Goal: Task Accomplishment & Management: Use online tool/utility

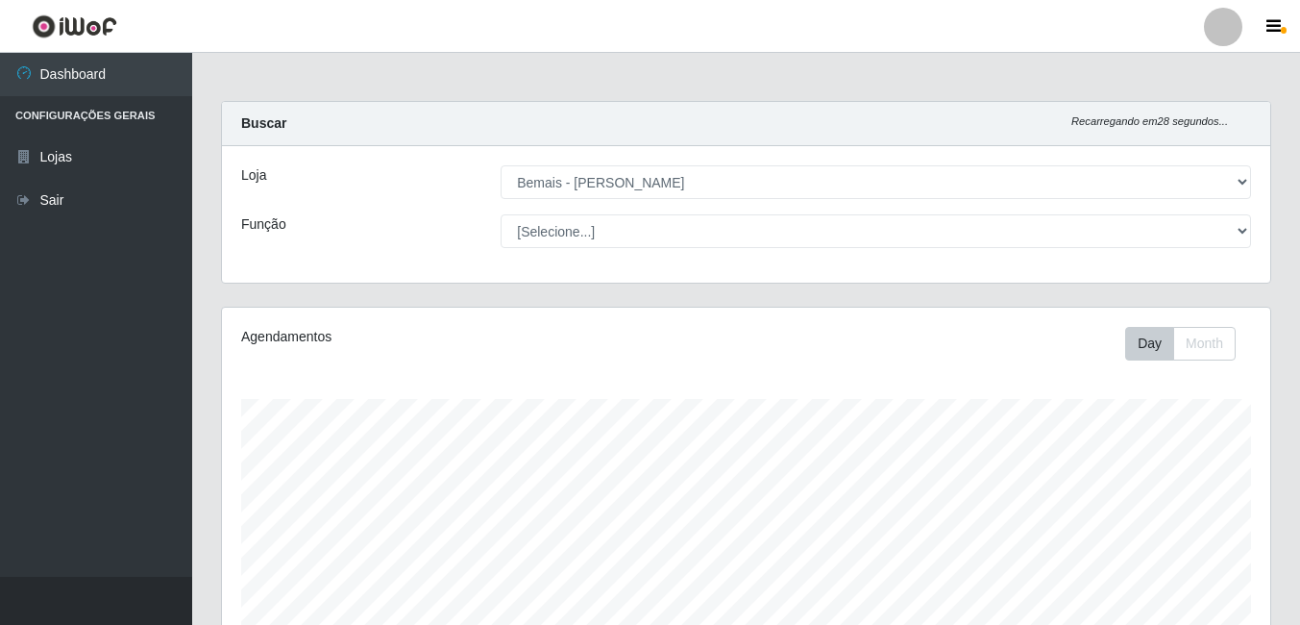
select select "230"
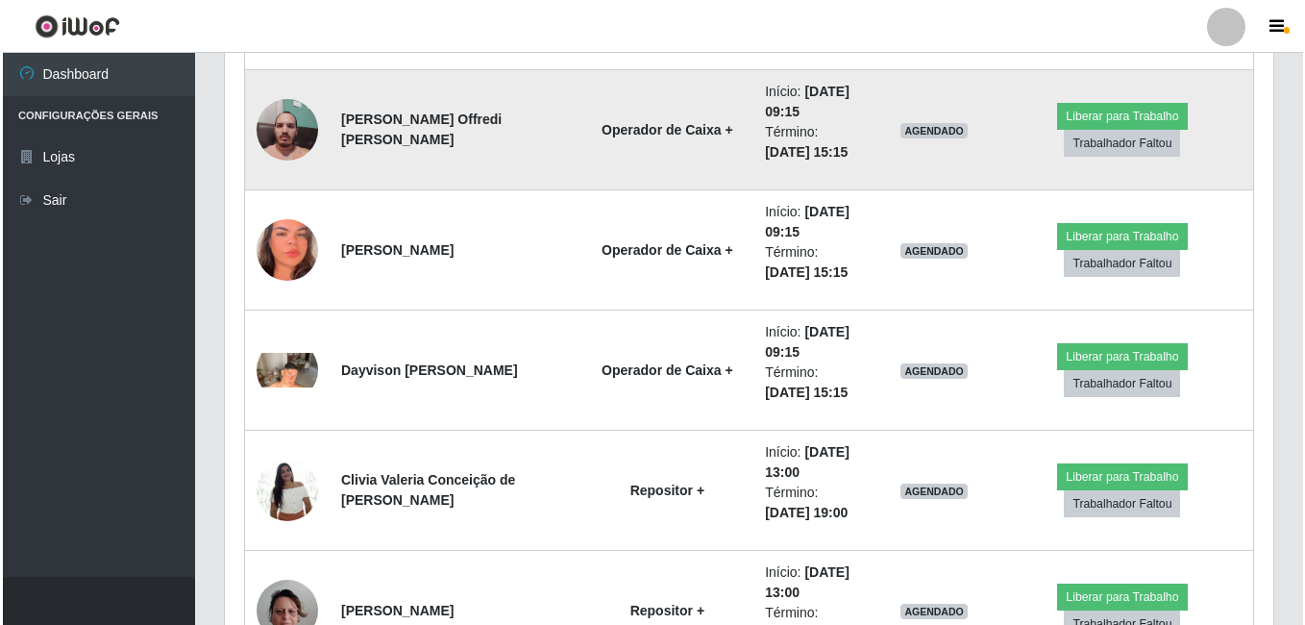
scroll to position [1751, 0]
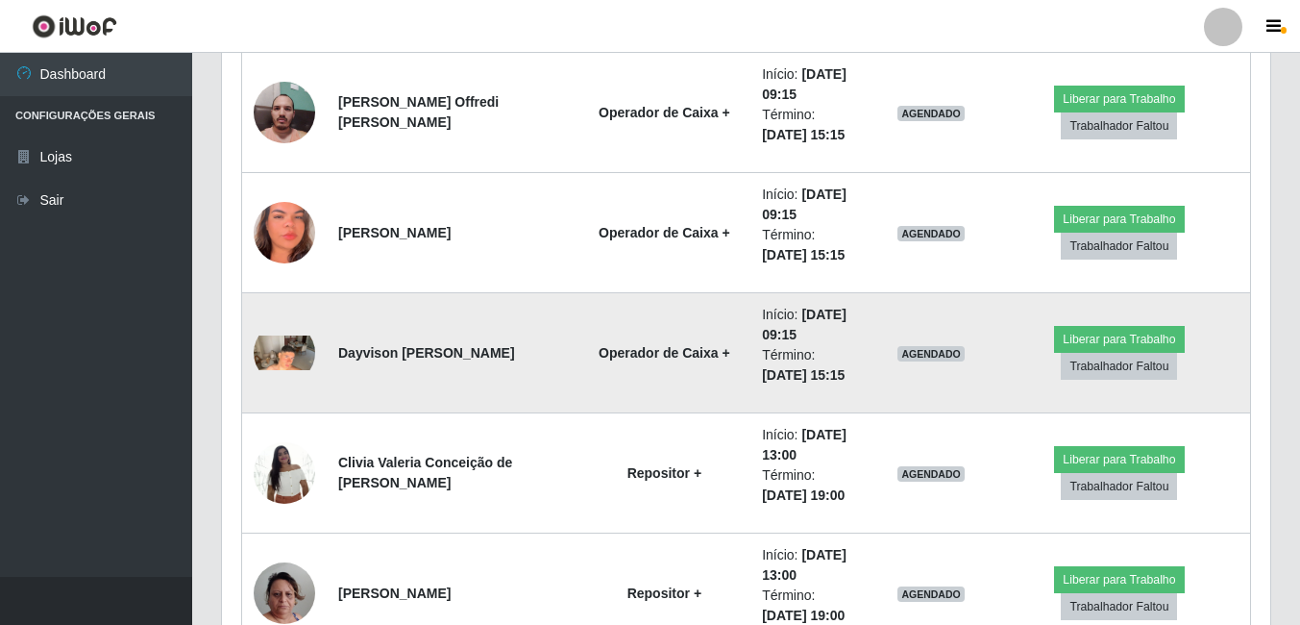
click at [287, 366] on img at bounding box center [284, 352] width 61 height 35
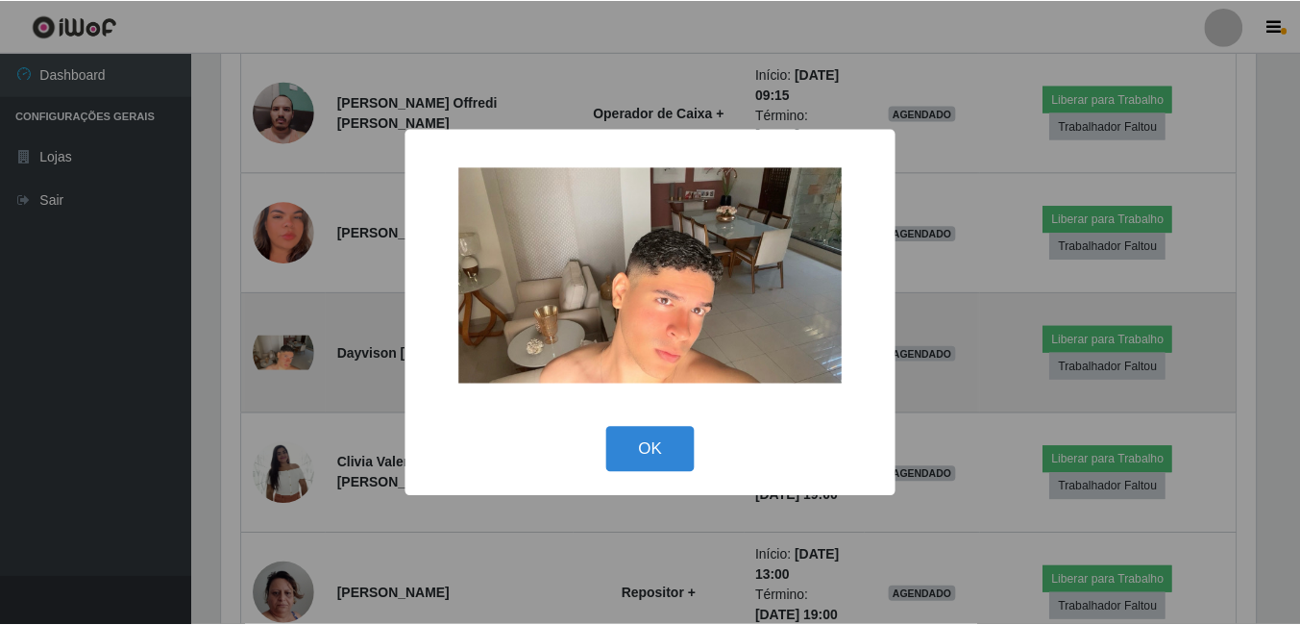
scroll to position [399, 1039]
click at [287, 366] on div "× OK Cancel" at bounding box center [652, 312] width 1305 height 625
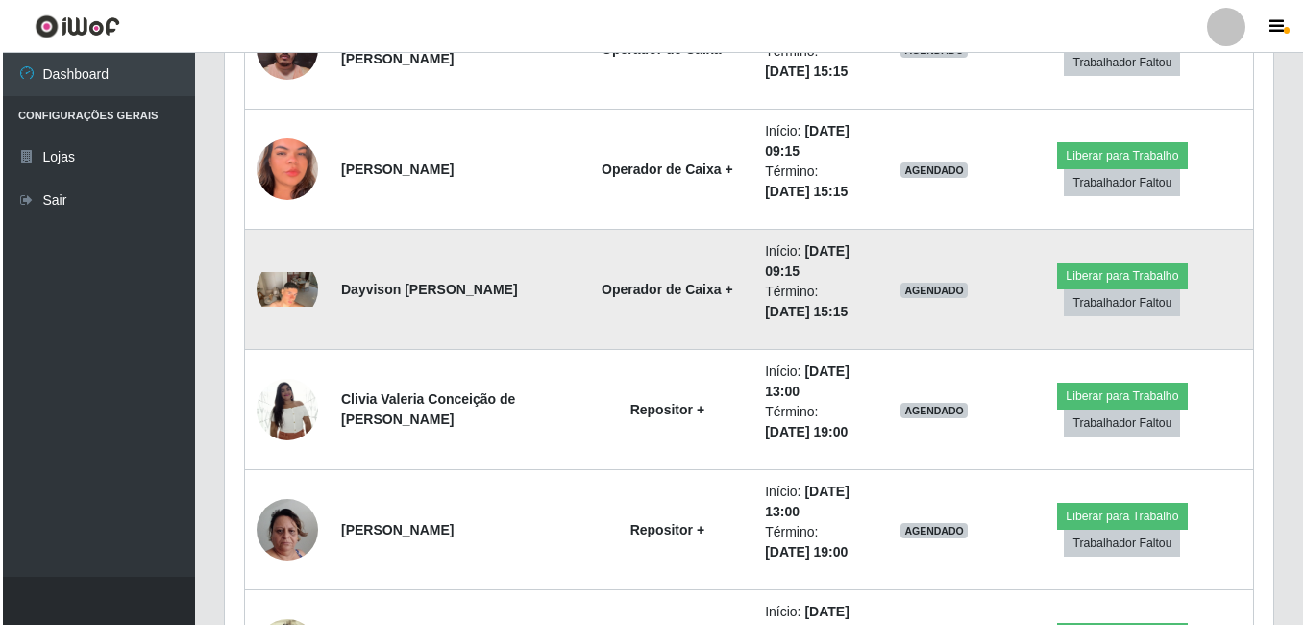
scroll to position [1847, 0]
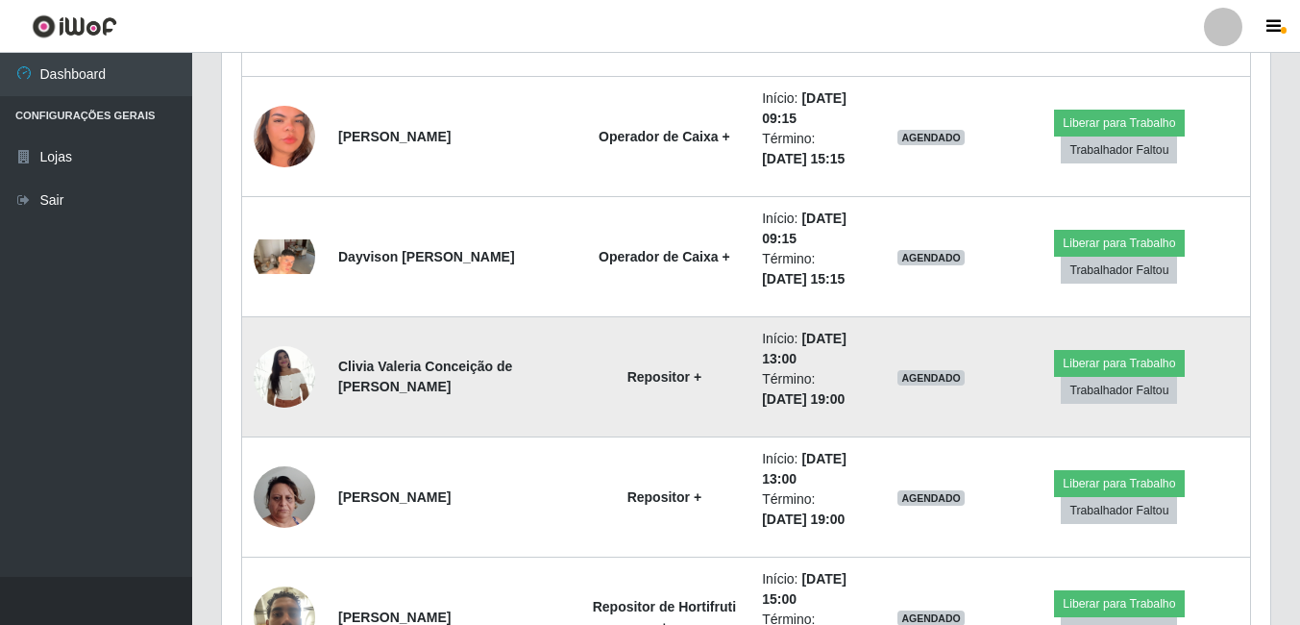
click at [282, 387] on img at bounding box center [284, 376] width 61 height 82
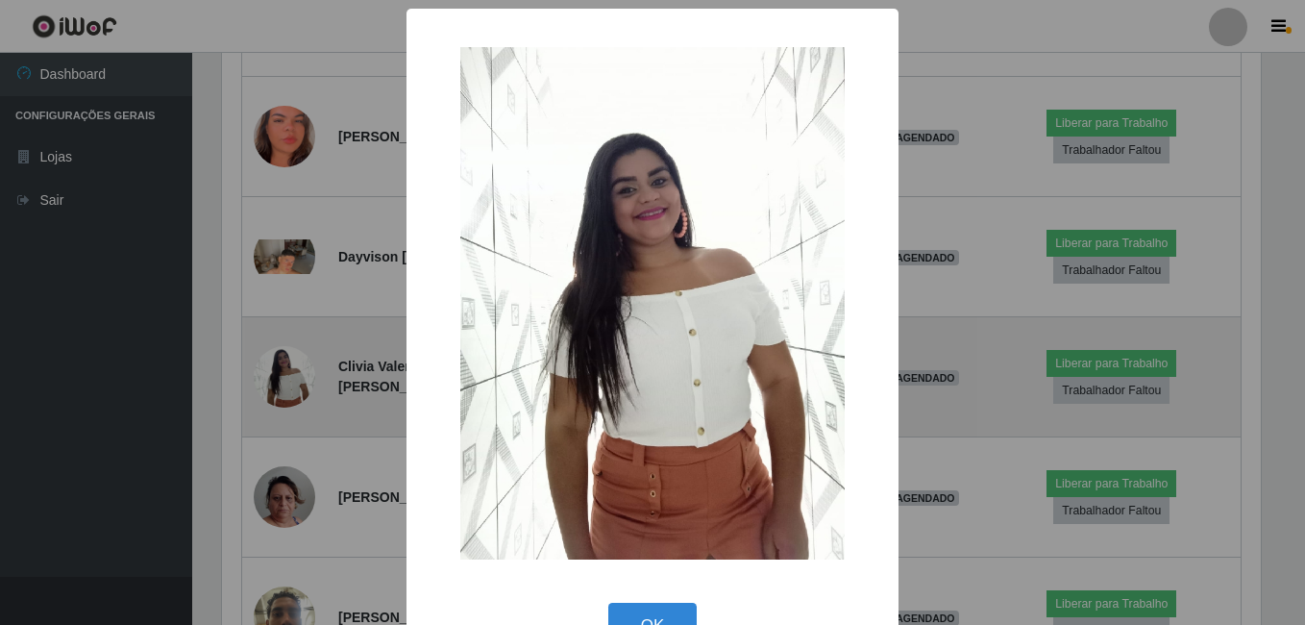
scroll to position [399, 1039]
click at [282, 387] on div "× OK Cancel" at bounding box center [652, 312] width 1305 height 625
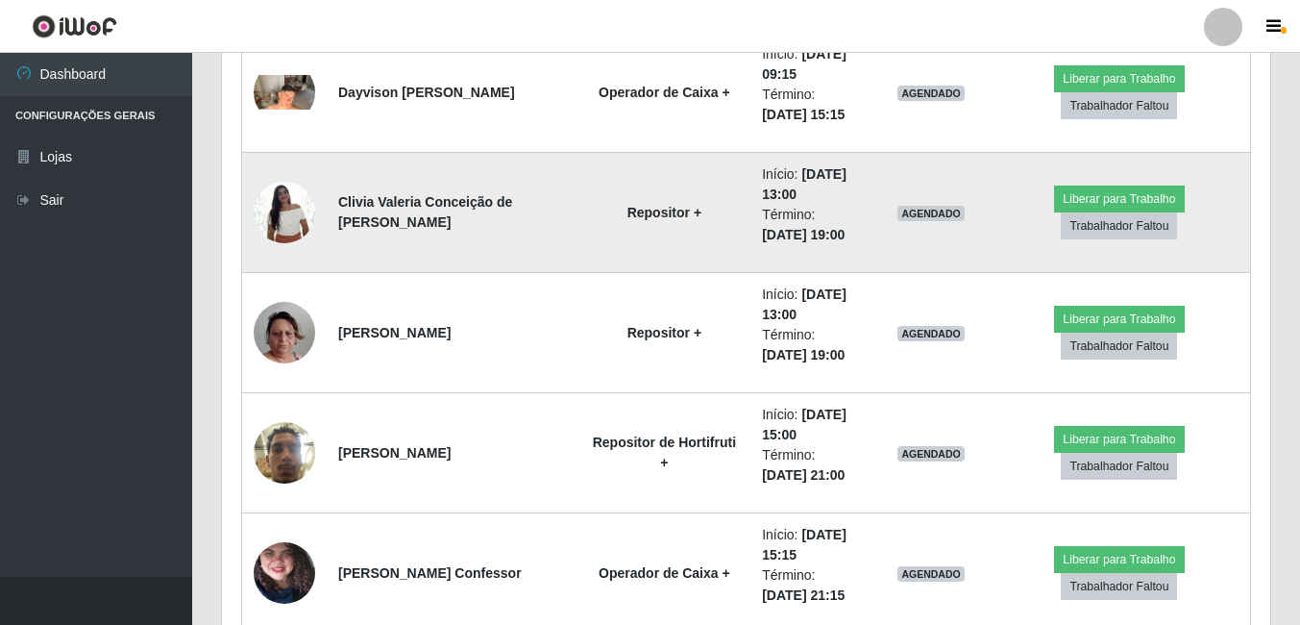
scroll to position [2039, 0]
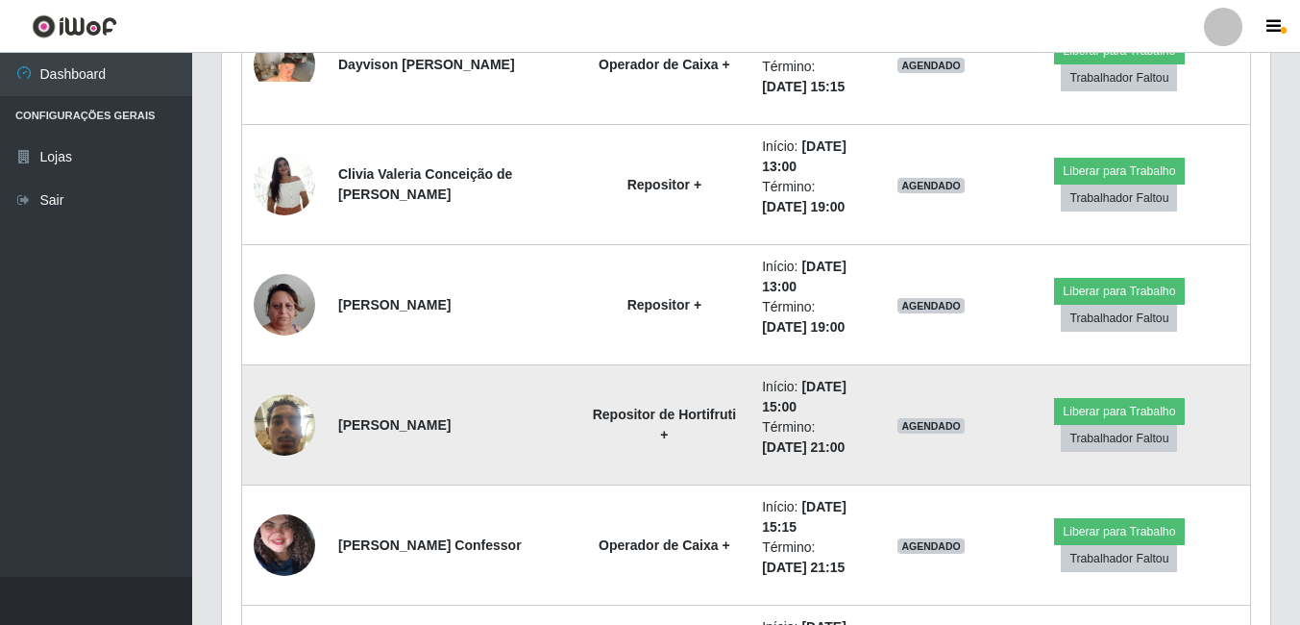
click at [286, 409] on img at bounding box center [284, 424] width 61 height 82
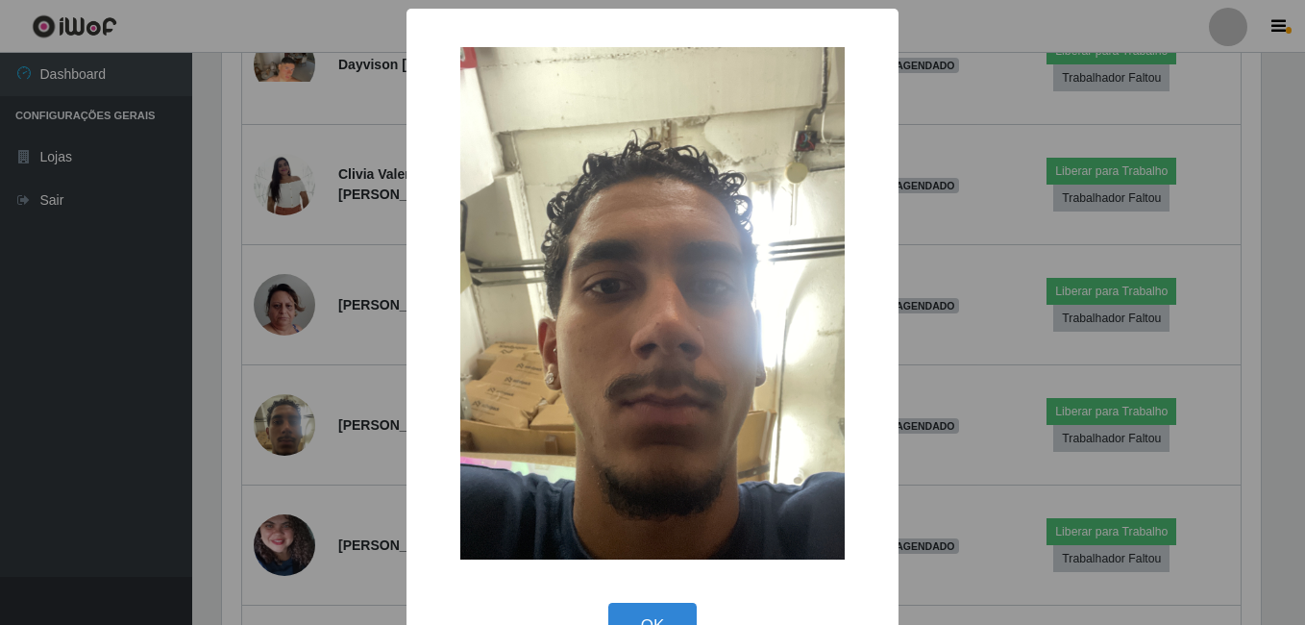
click at [288, 401] on div "× OK Cancel" at bounding box center [652, 312] width 1305 height 625
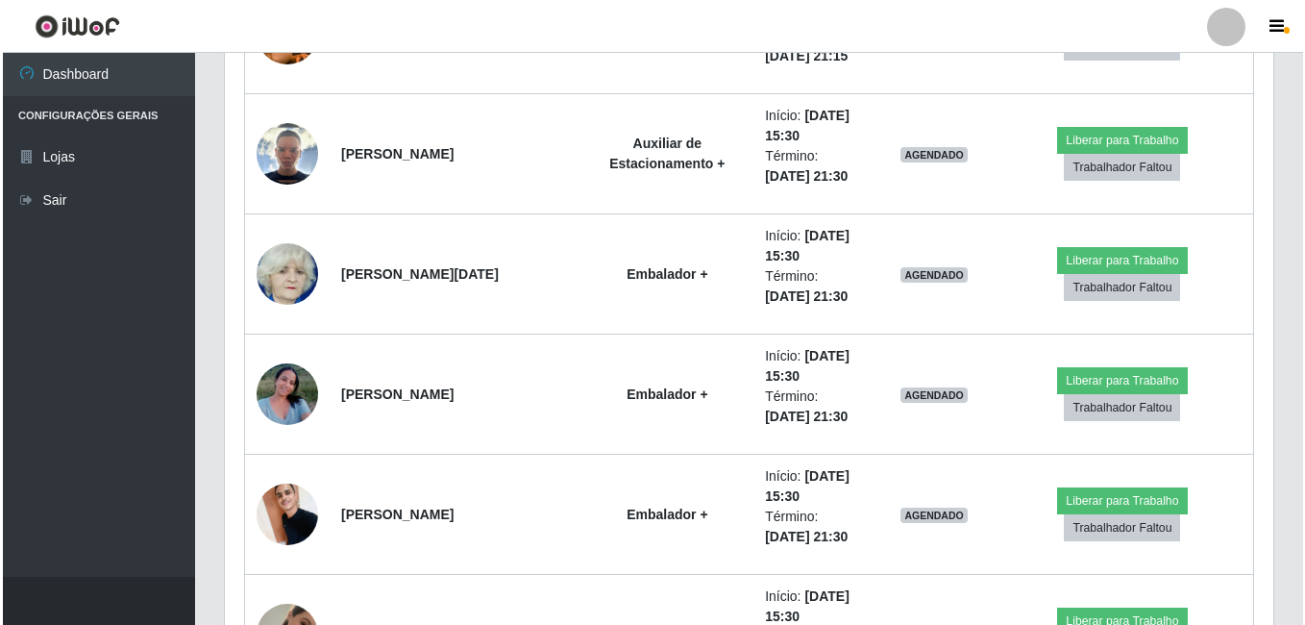
scroll to position [3384, 0]
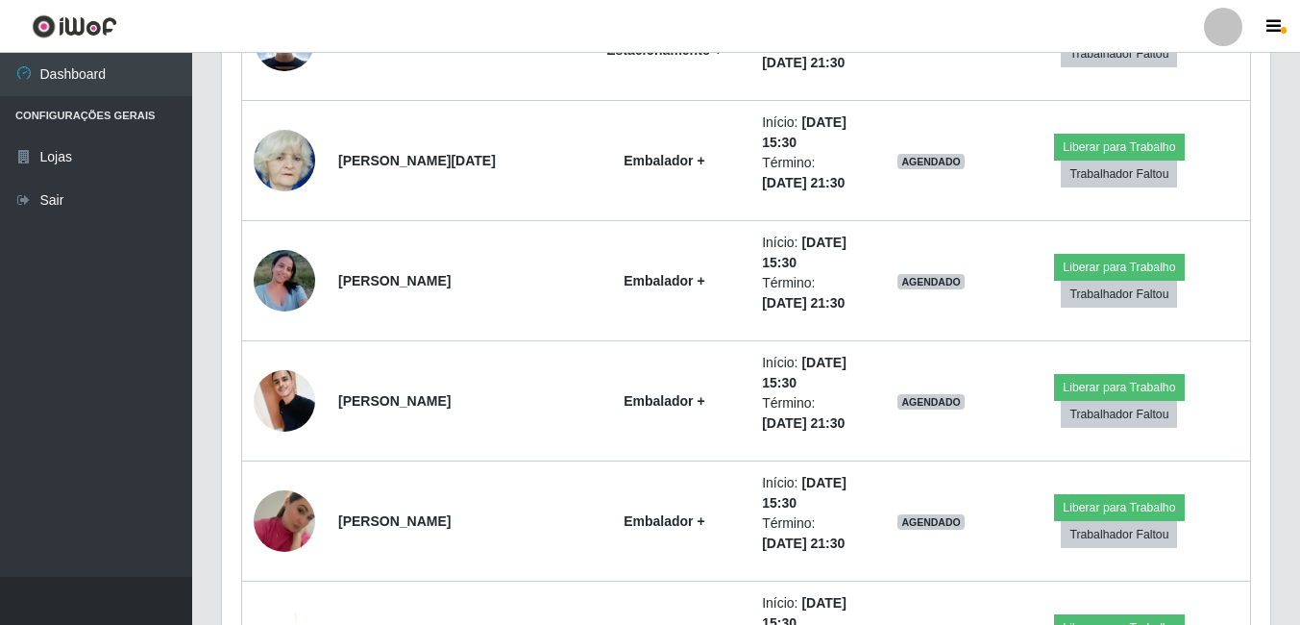
click at [287, 403] on img at bounding box center [284, 400] width 61 height 82
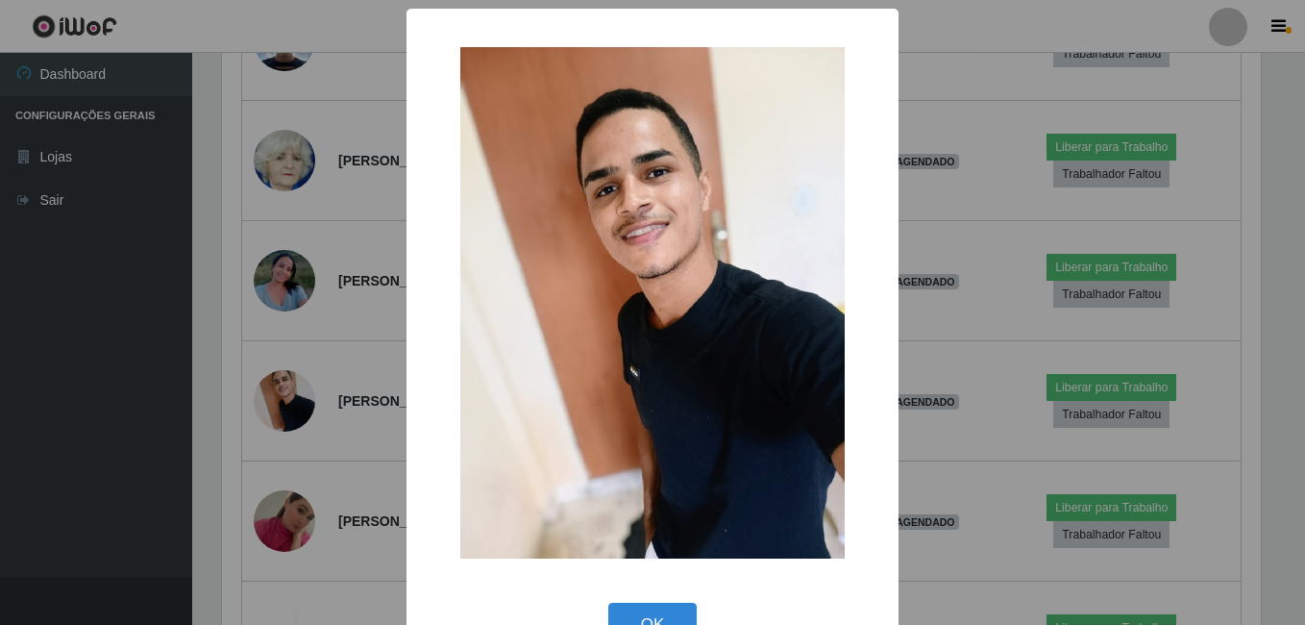
click at [287, 403] on div "× OK Cancel" at bounding box center [652, 312] width 1305 height 625
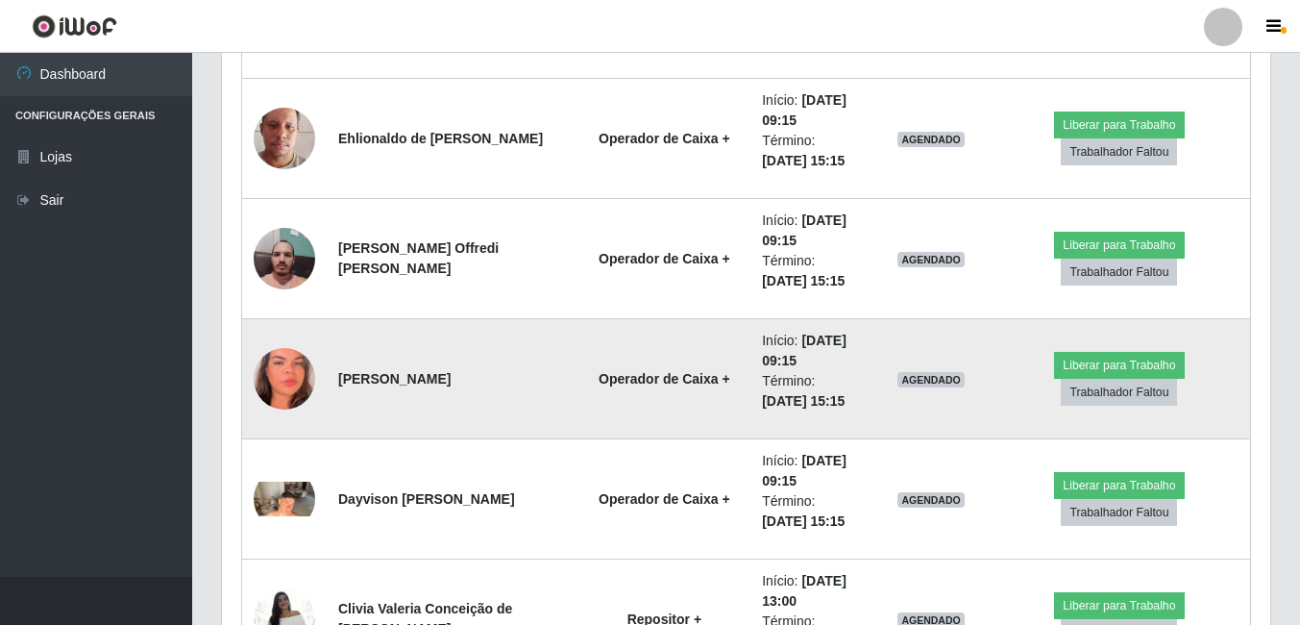
scroll to position [1624, 0]
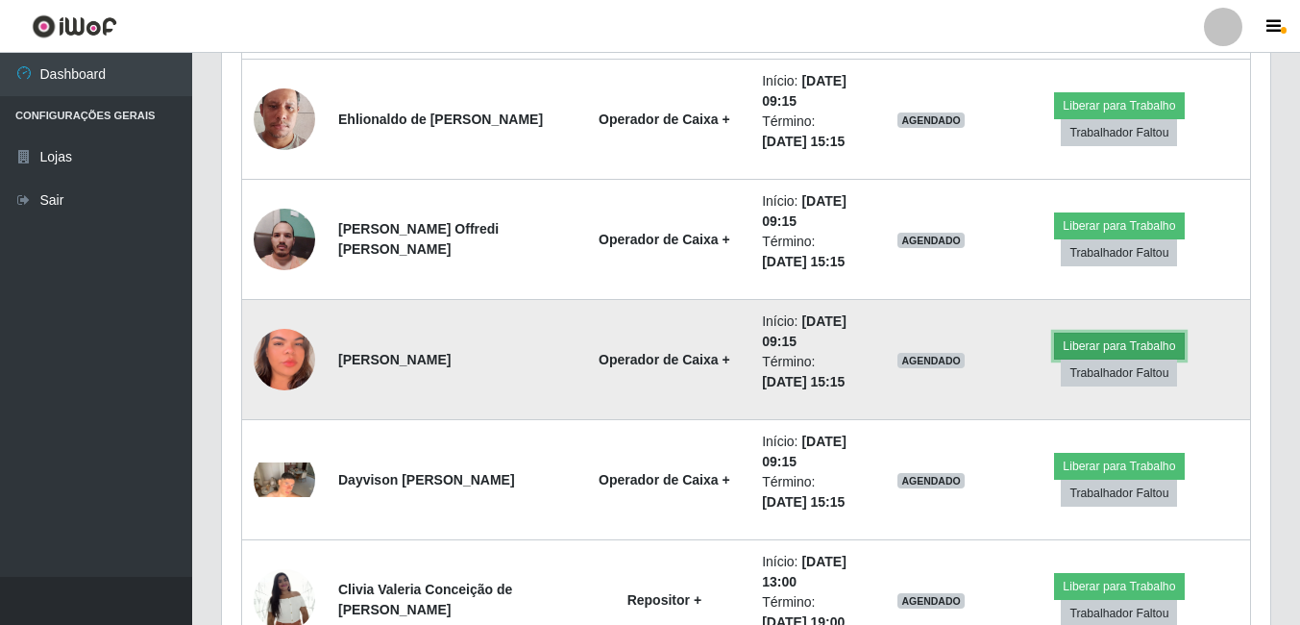
click at [1054, 351] on button "Liberar para Trabalho" at bounding box center [1119, 345] width 130 height 27
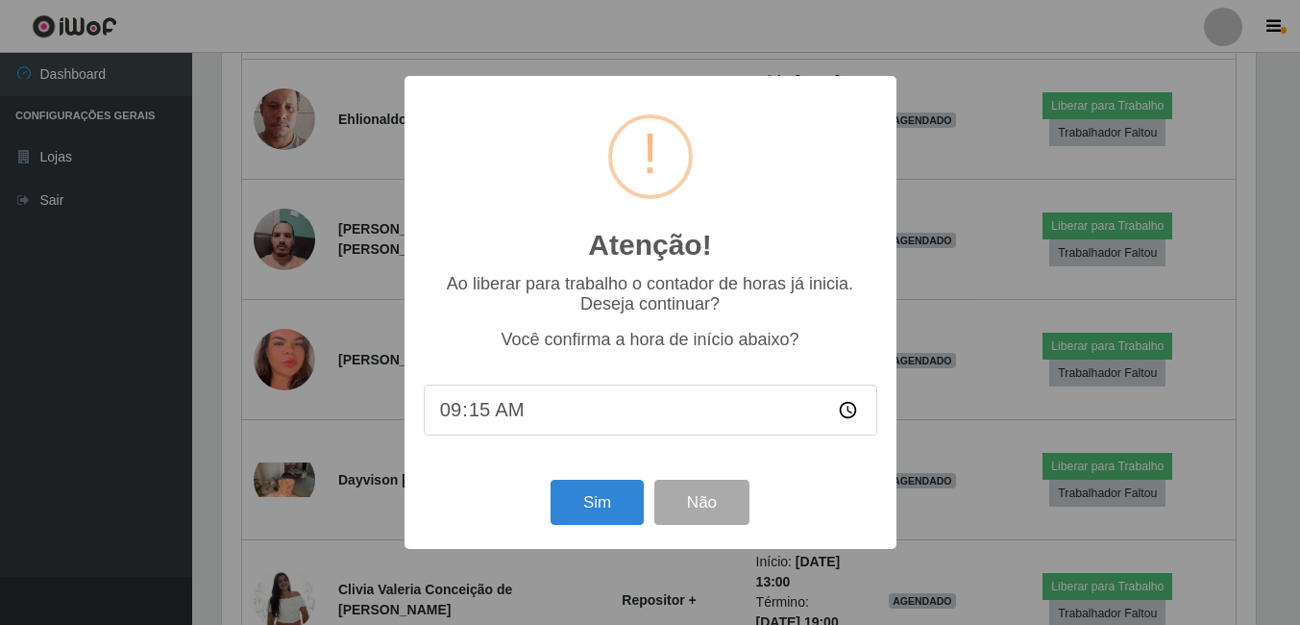
scroll to position [399, 1039]
click at [477, 414] on input "09:15" at bounding box center [652, 409] width 453 height 51
type input "09:05"
click at [590, 509] on button "Sim" at bounding box center [598, 501] width 93 height 45
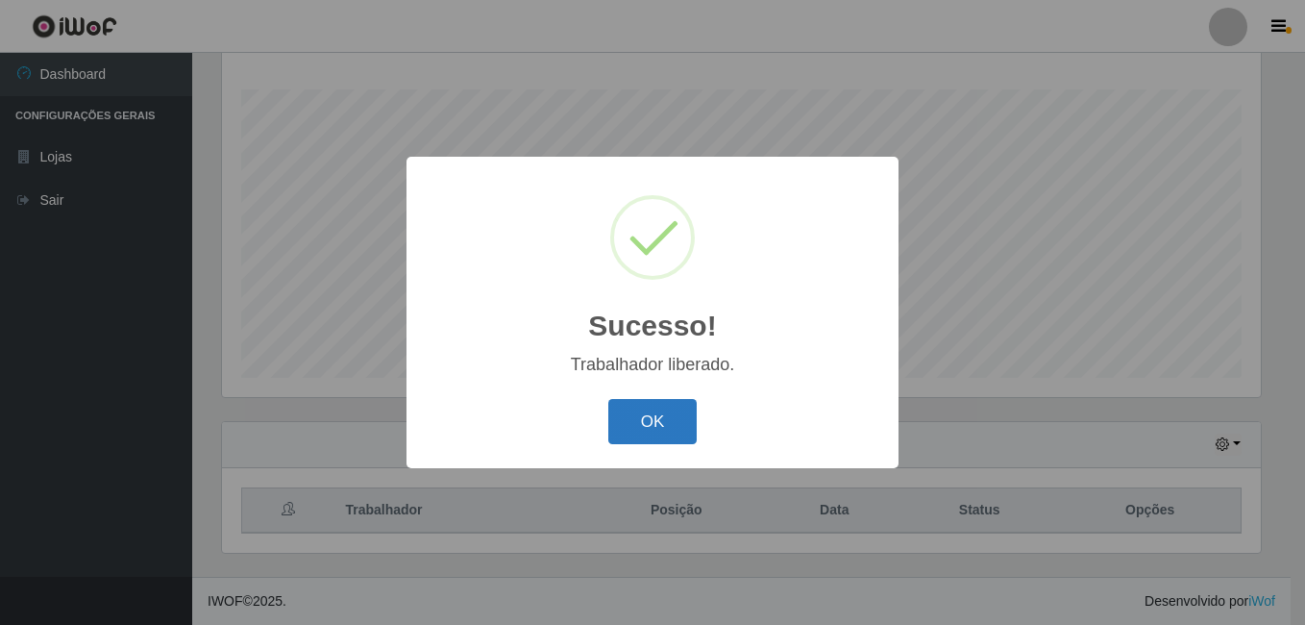
click at [696, 415] on button "OK" at bounding box center [652, 421] width 89 height 45
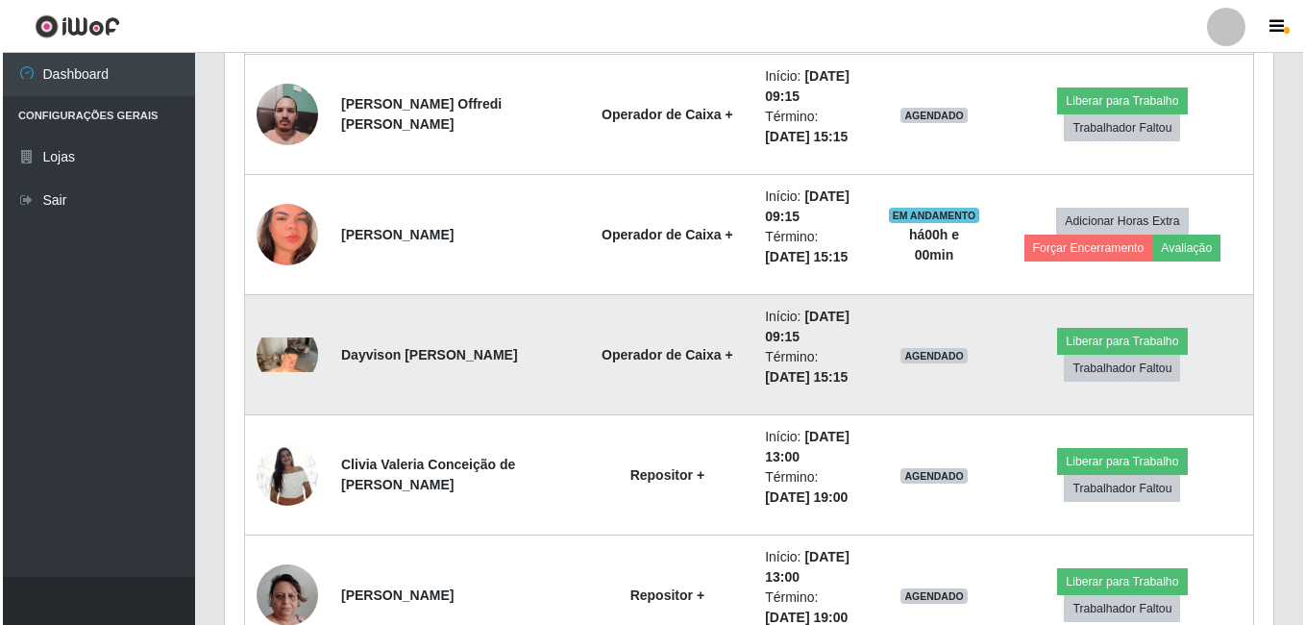
scroll to position [1751, 0]
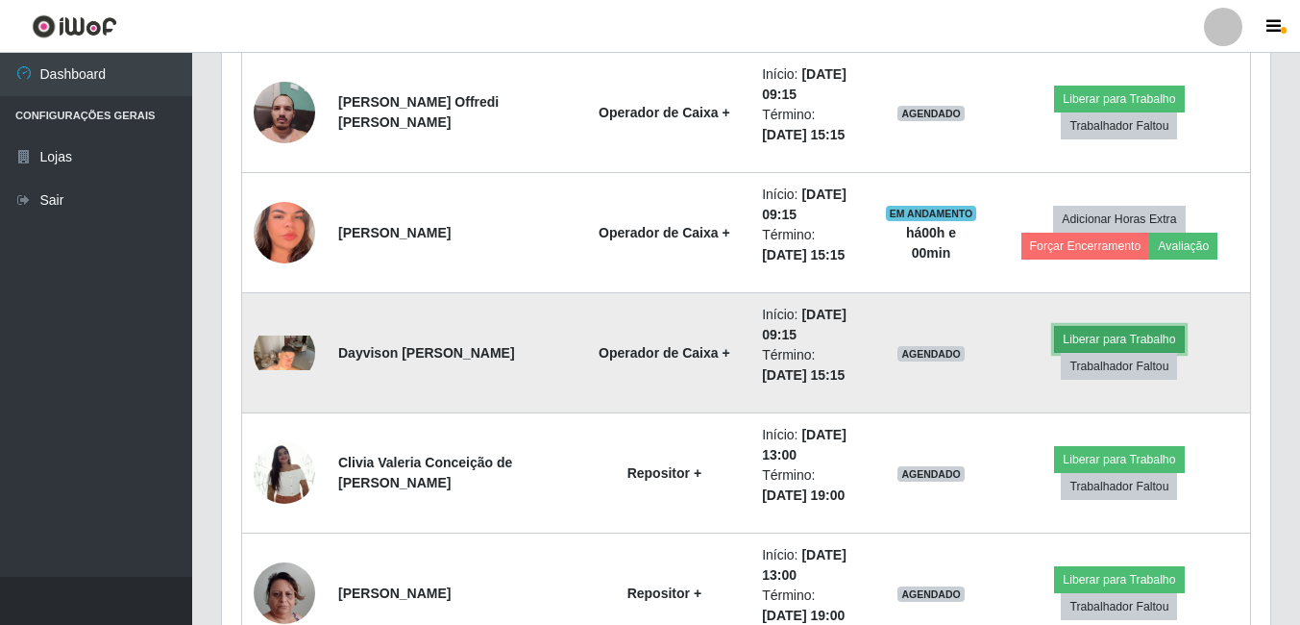
click at [1054, 349] on button "Liberar para Trabalho" at bounding box center [1119, 339] width 130 height 27
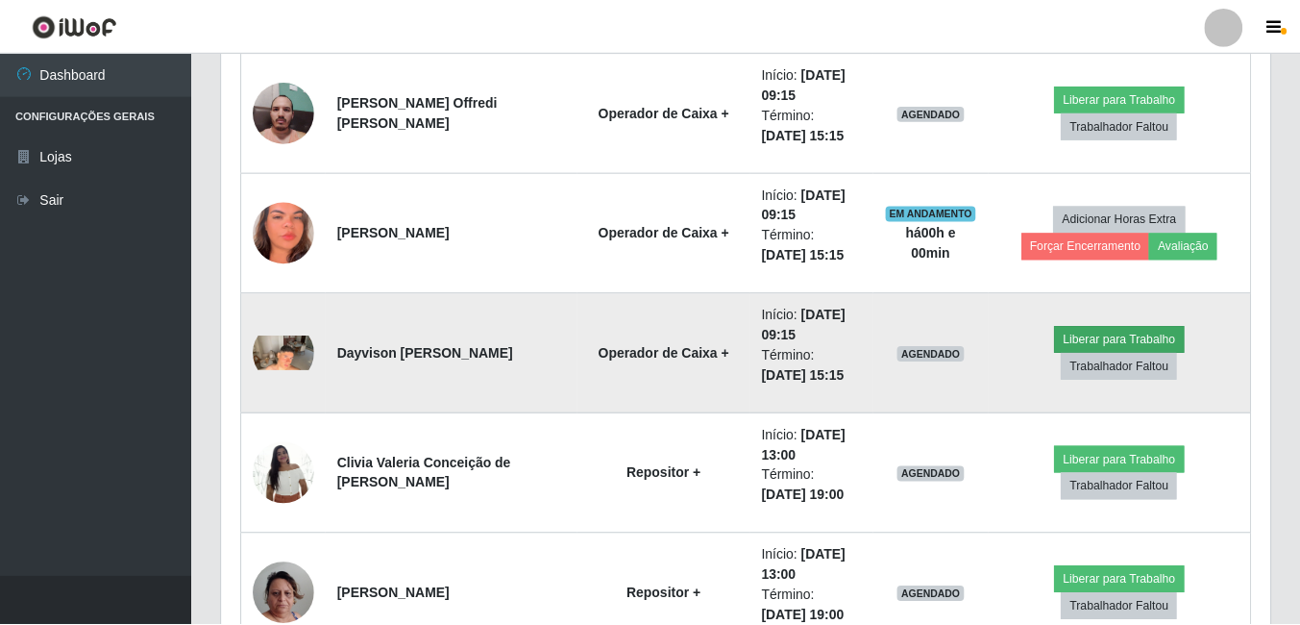
scroll to position [399, 1039]
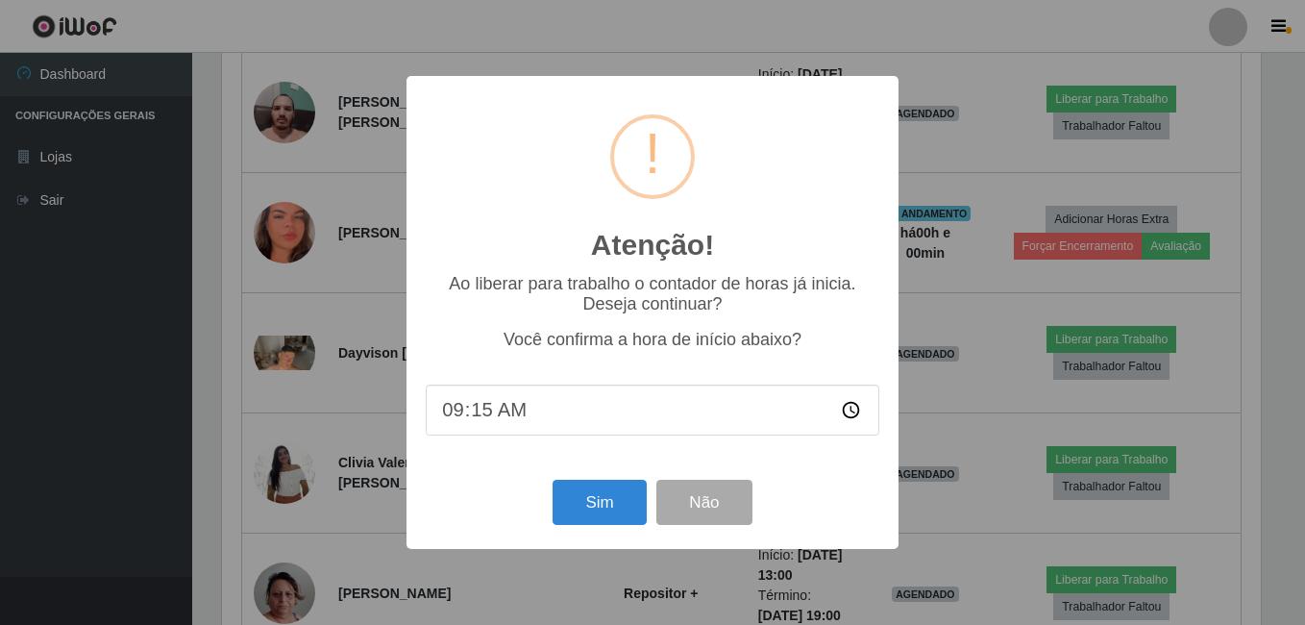
click at [470, 416] on input "09:15" at bounding box center [652, 409] width 453 height 51
type input "09:05"
click at [583, 494] on button "Sim" at bounding box center [598, 501] width 93 height 45
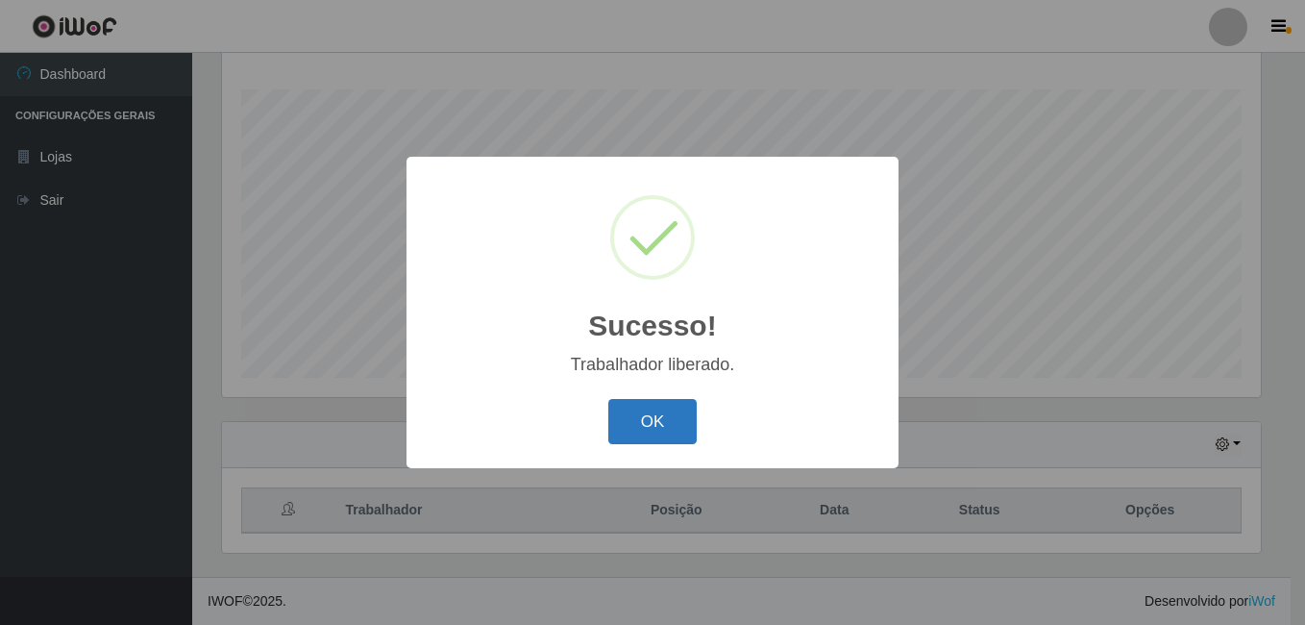
click at [672, 412] on button "OK" at bounding box center [652, 421] width 89 height 45
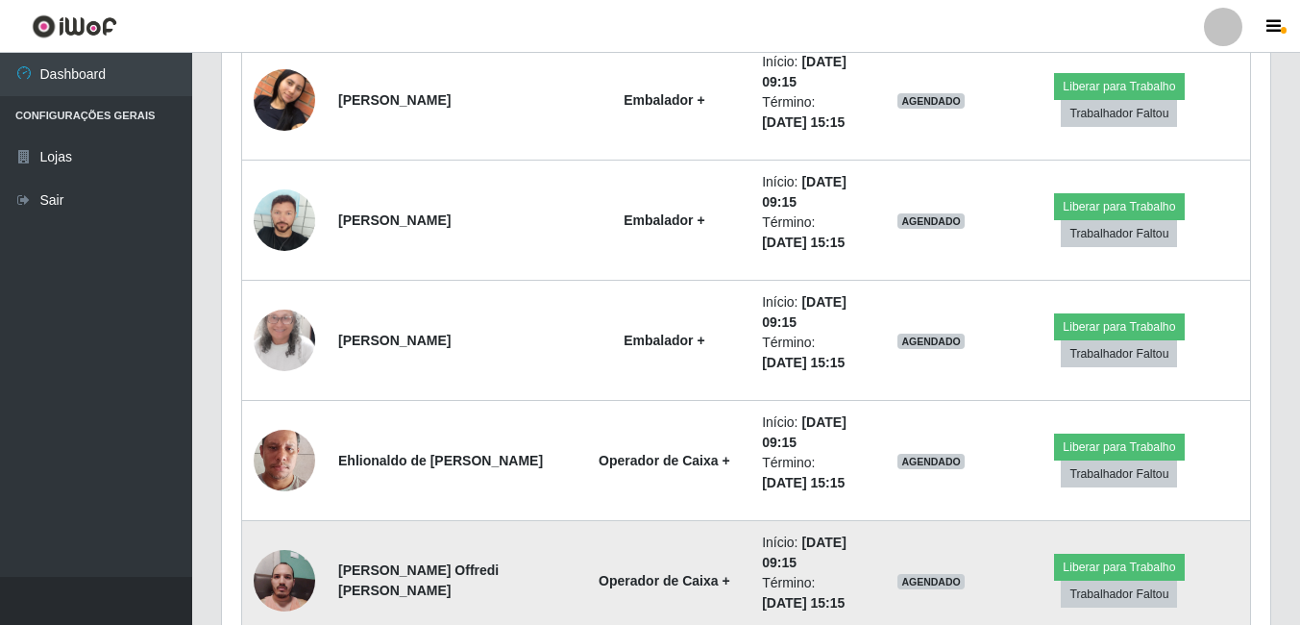
scroll to position [1270, 0]
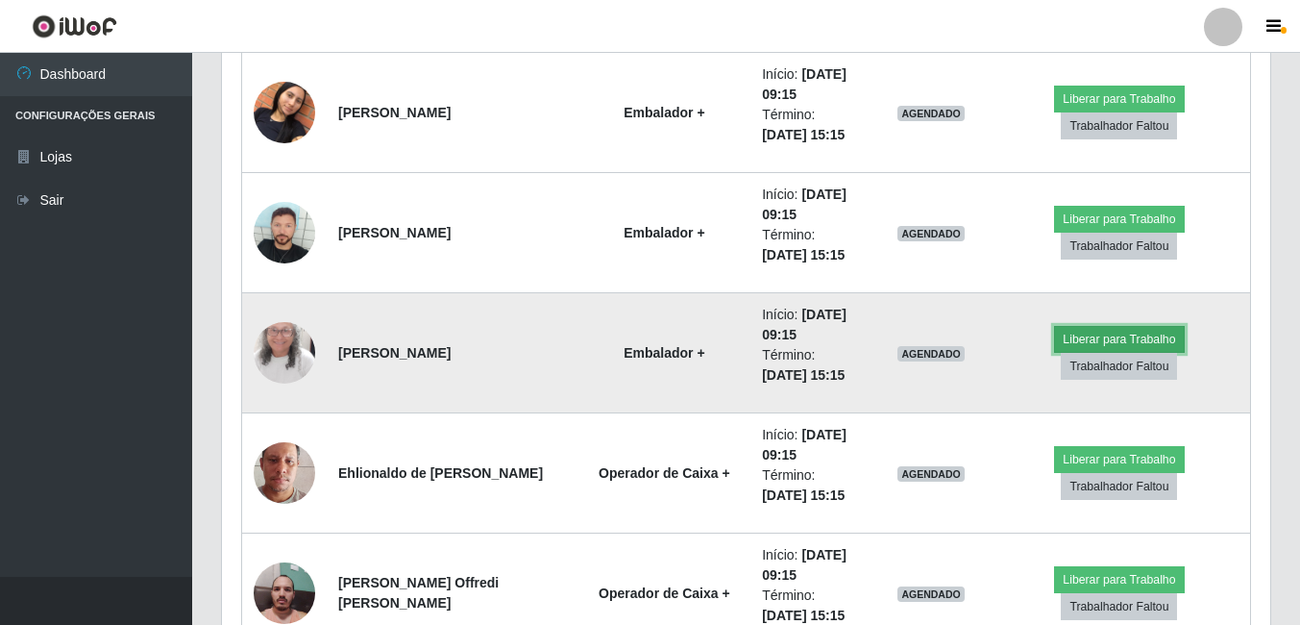
click at [1054, 353] on button "Liberar para Trabalho" at bounding box center [1119, 339] width 130 height 27
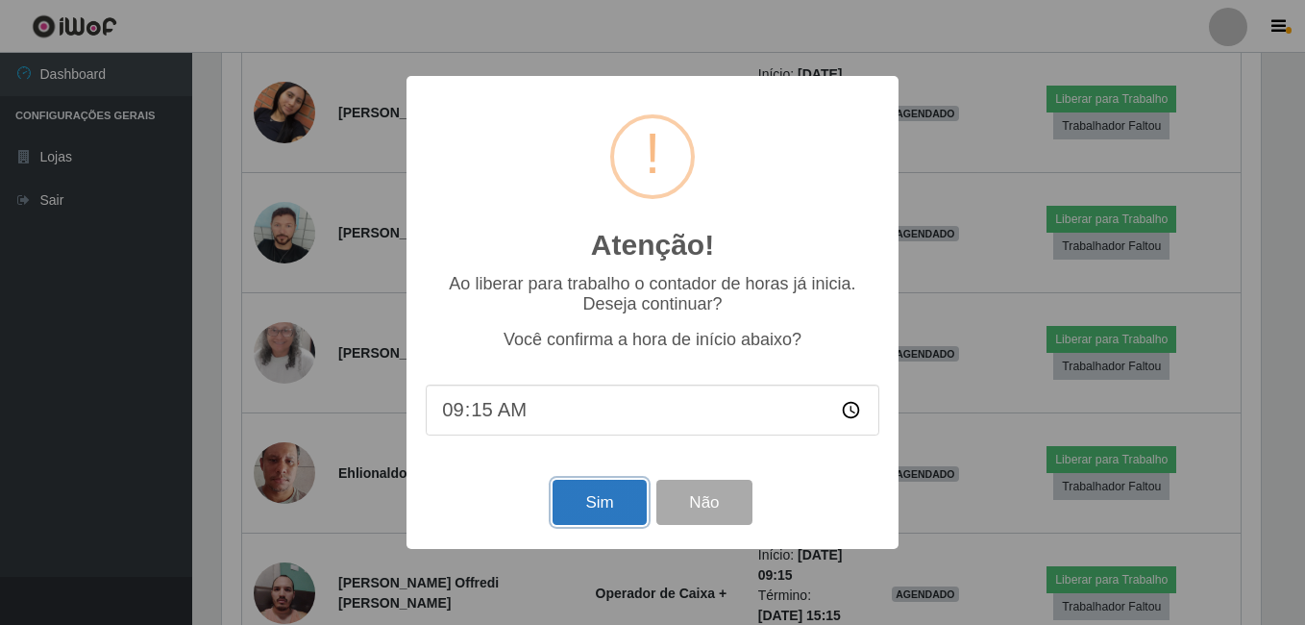
click at [628, 508] on button "Sim" at bounding box center [598, 501] width 93 height 45
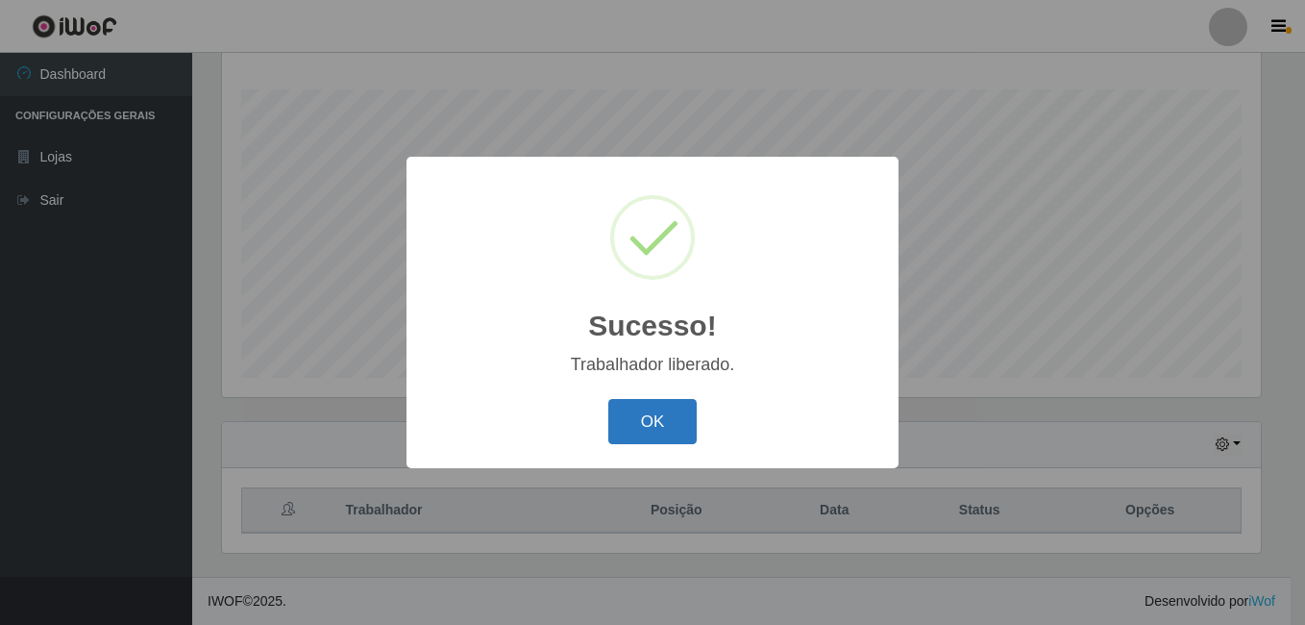
click at [669, 439] on button "OK" at bounding box center [652, 421] width 89 height 45
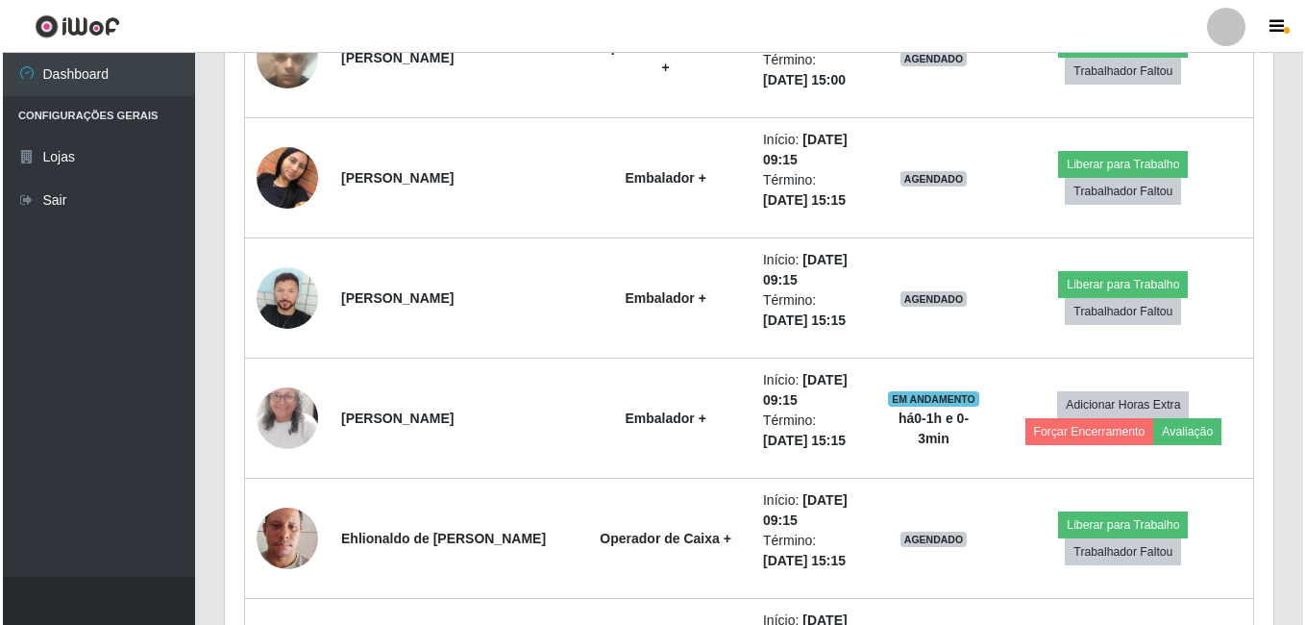
scroll to position [1270, 0]
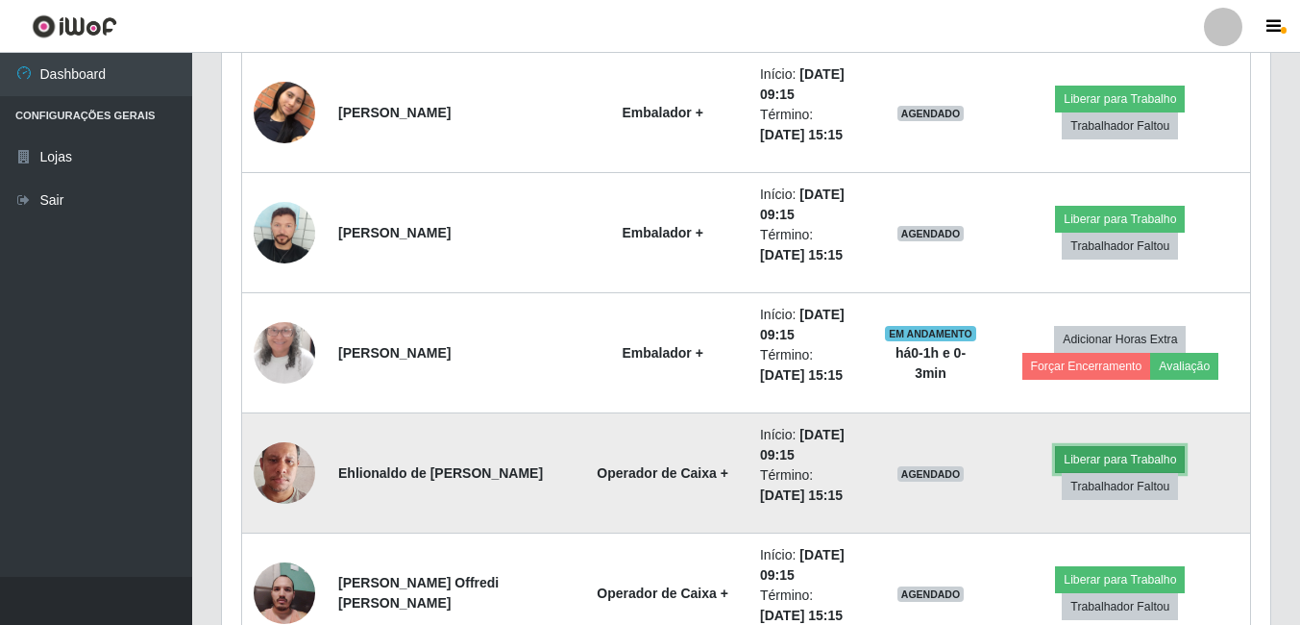
click at [1067, 460] on button "Liberar para Trabalho" at bounding box center [1120, 459] width 130 height 27
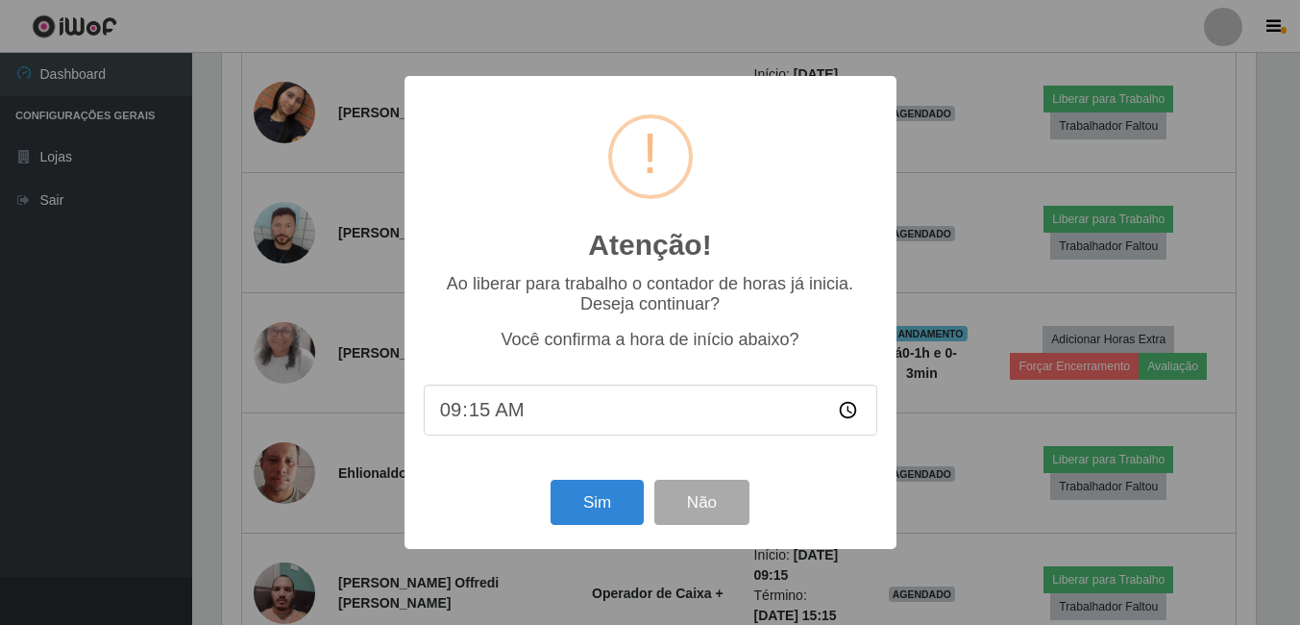
scroll to position [399, 1039]
click at [614, 484] on button "Sim" at bounding box center [598, 501] width 93 height 45
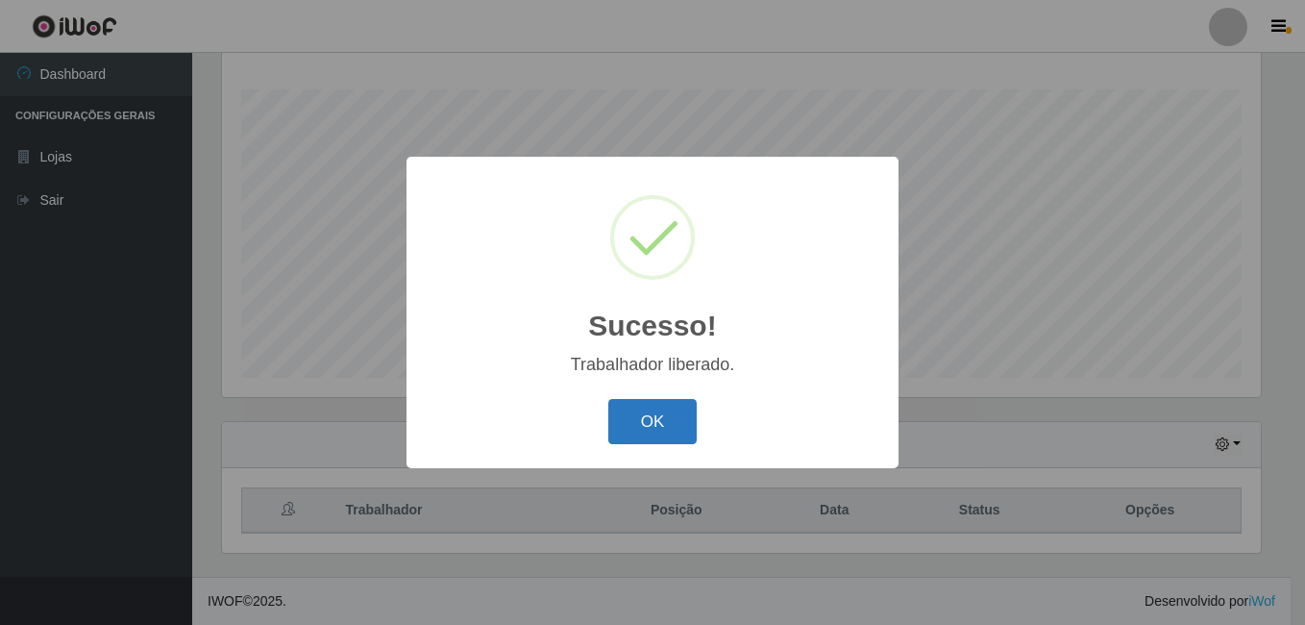
click at [633, 410] on button "OK" at bounding box center [652, 421] width 89 height 45
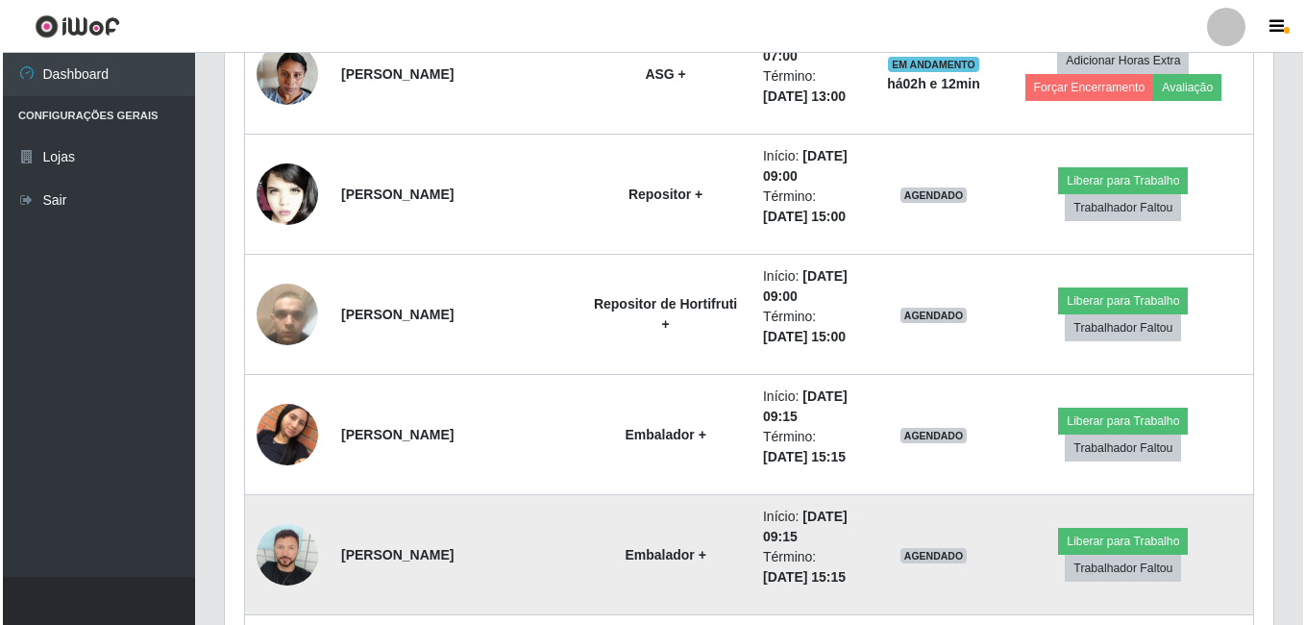
scroll to position [982, 0]
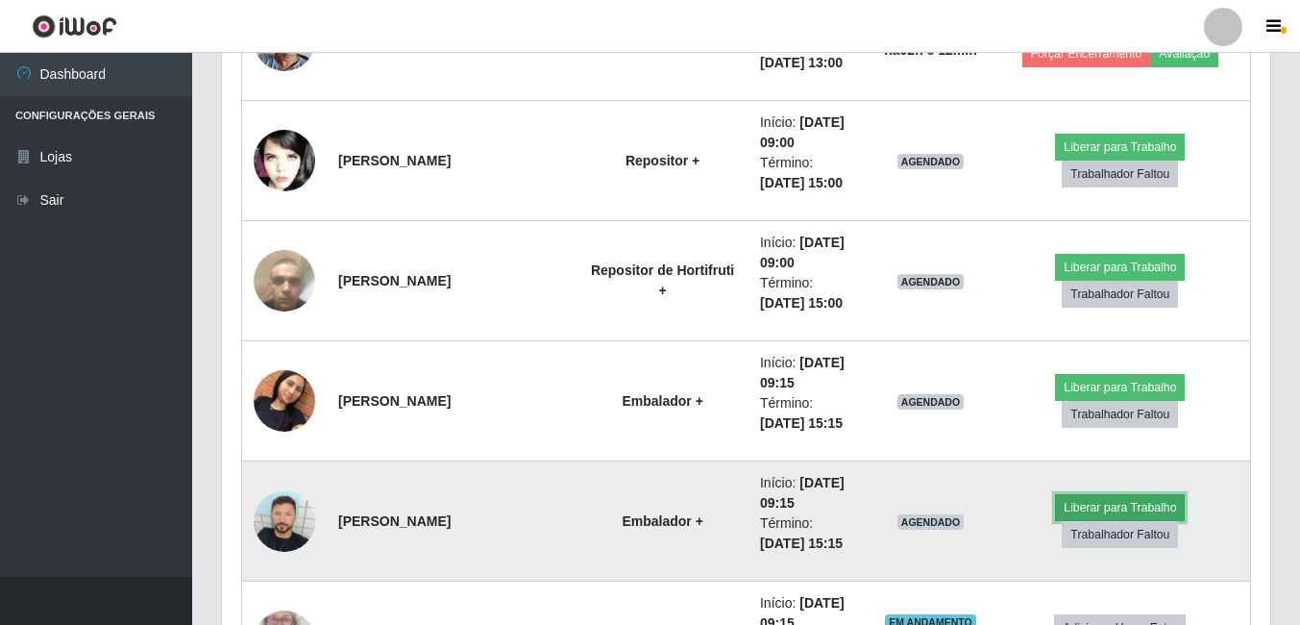
click at [1104, 505] on button "Liberar para Trabalho" at bounding box center [1120, 507] width 130 height 27
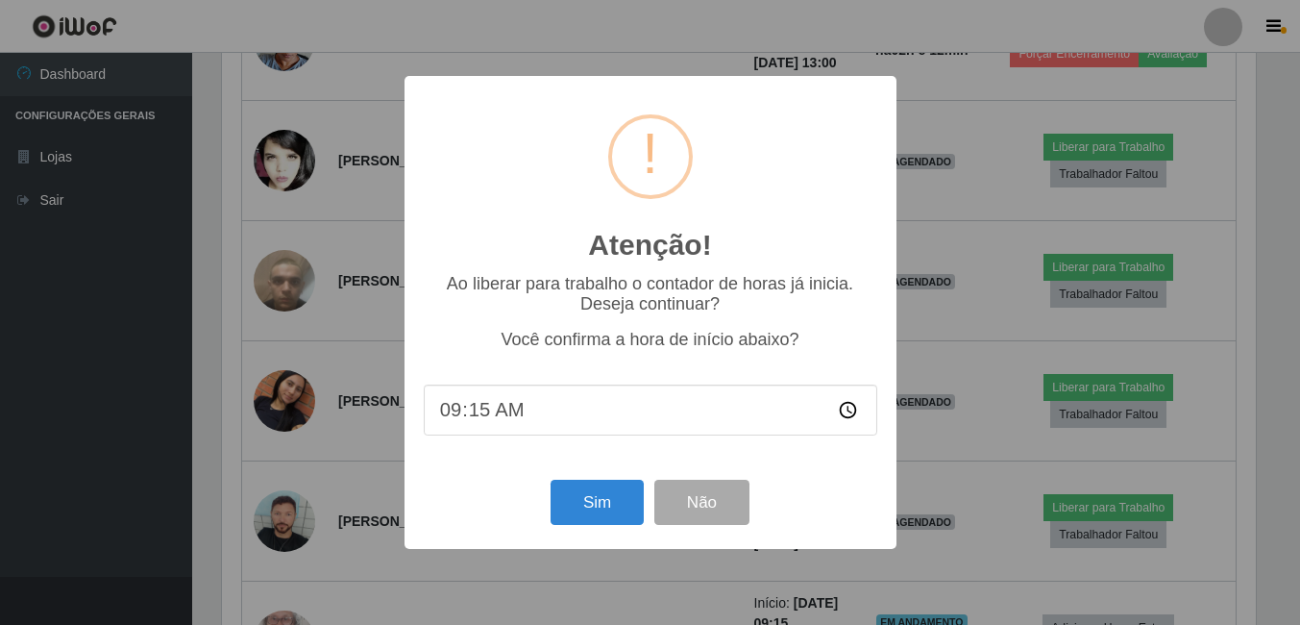
scroll to position [399, 1039]
click at [566, 504] on button "Sim" at bounding box center [598, 501] width 93 height 45
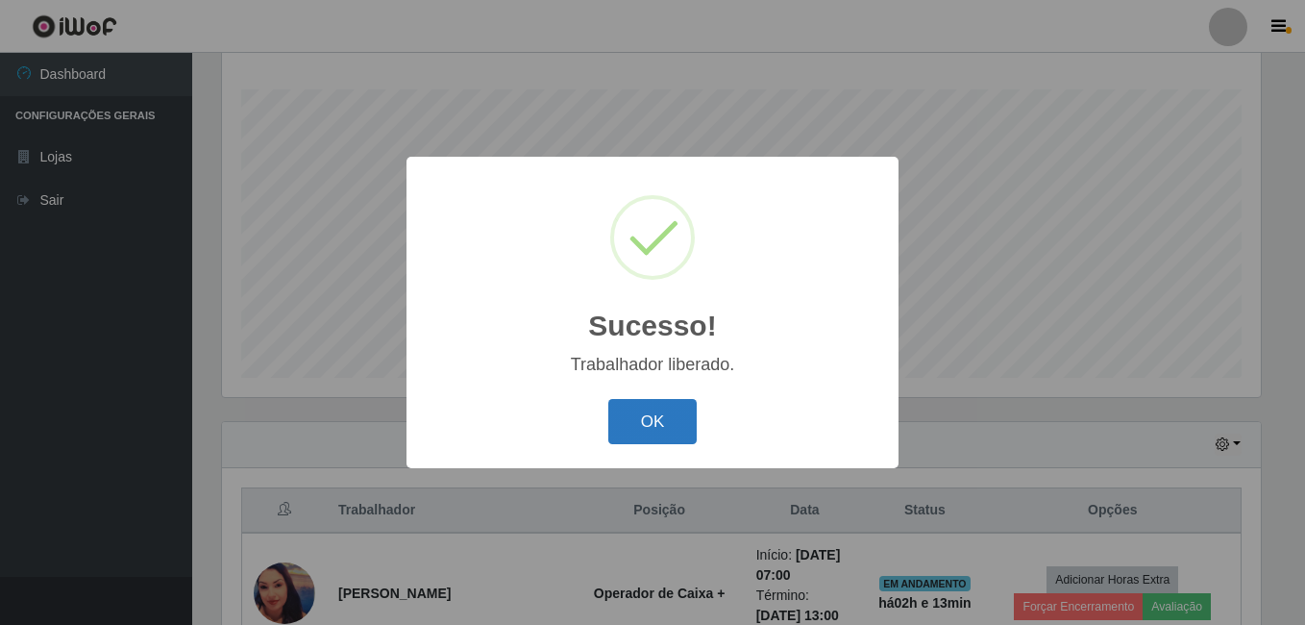
click at [619, 406] on button "OK" at bounding box center [652, 421] width 89 height 45
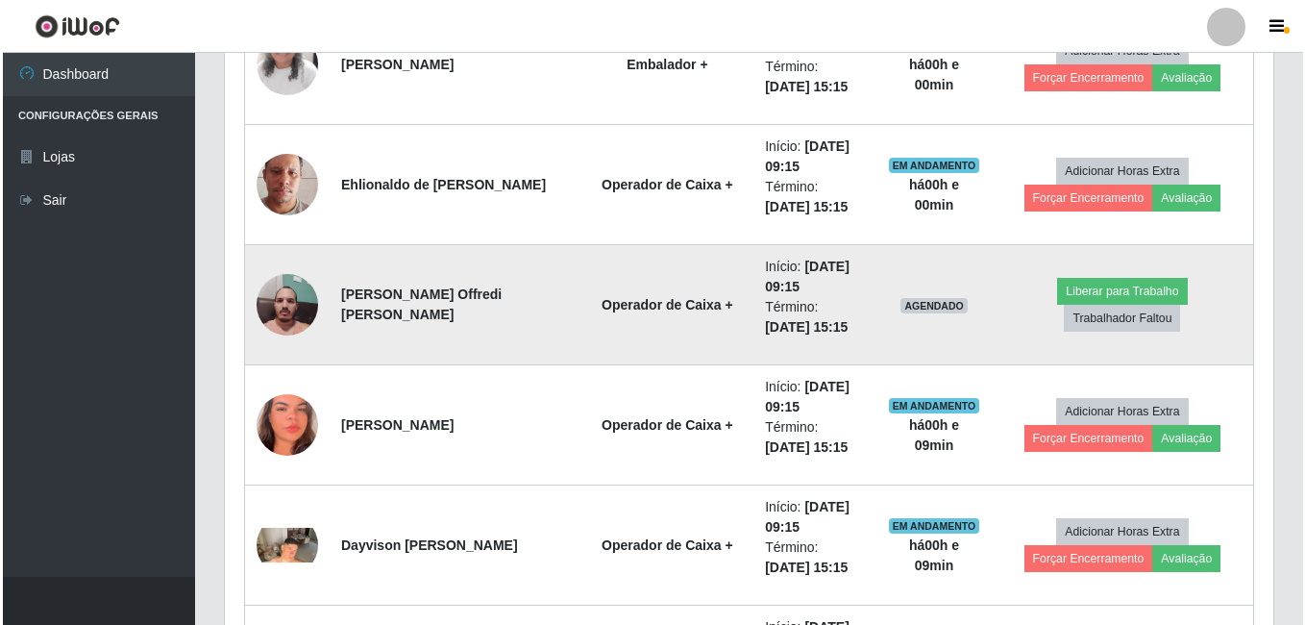
scroll to position [1654, 0]
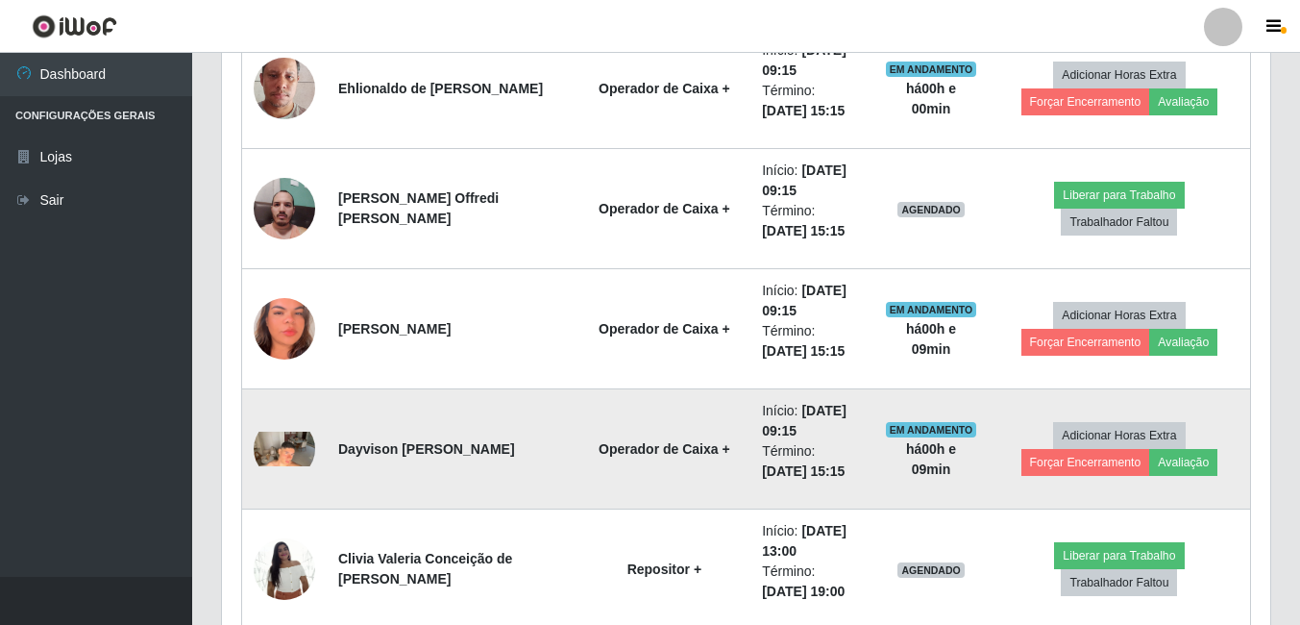
click at [293, 452] on img at bounding box center [284, 448] width 61 height 35
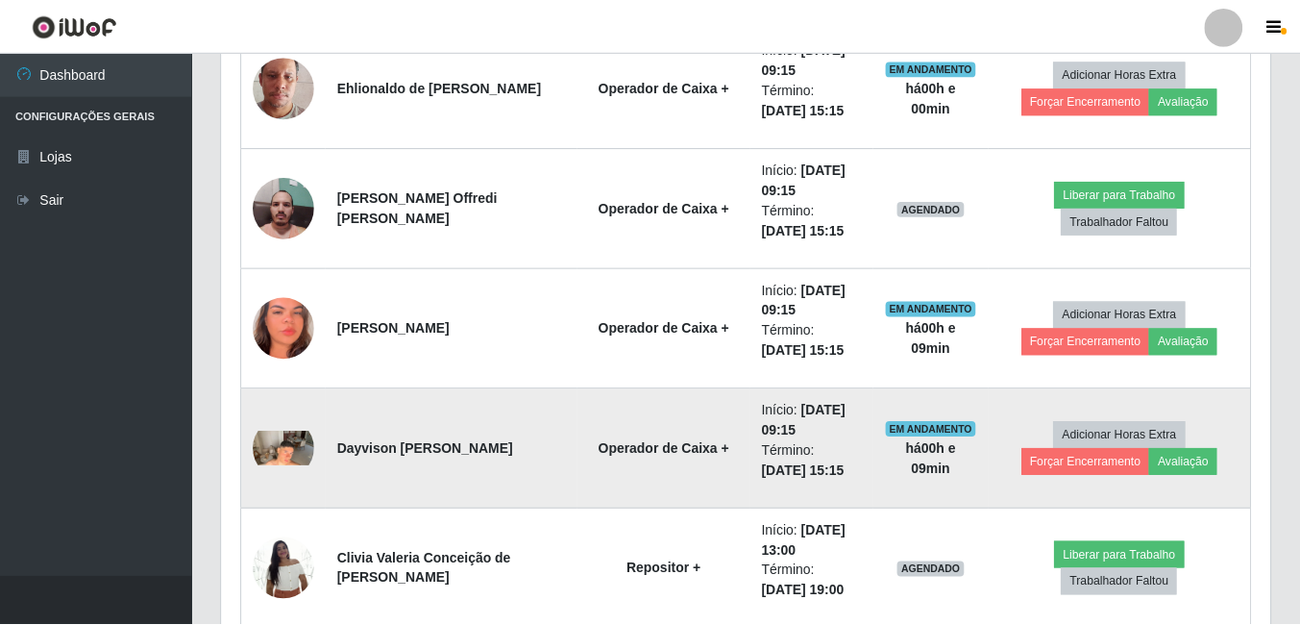
scroll to position [399, 1039]
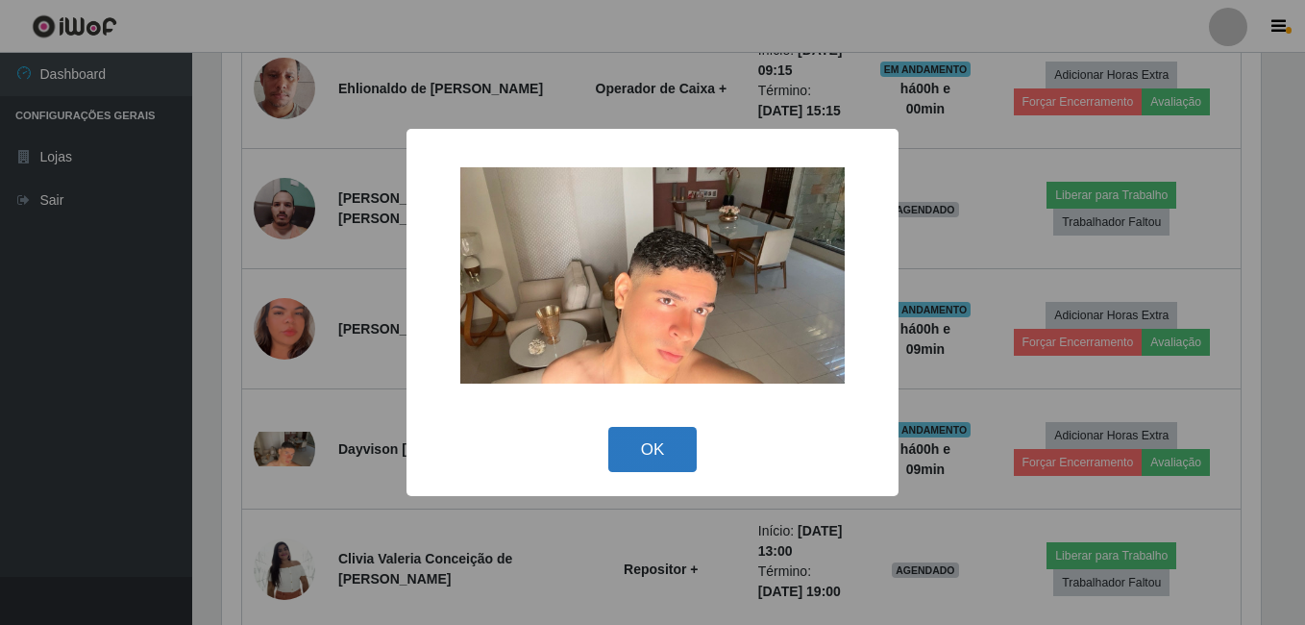
click at [649, 439] on button "OK" at bounding box center [652, 449] width 89 height 45
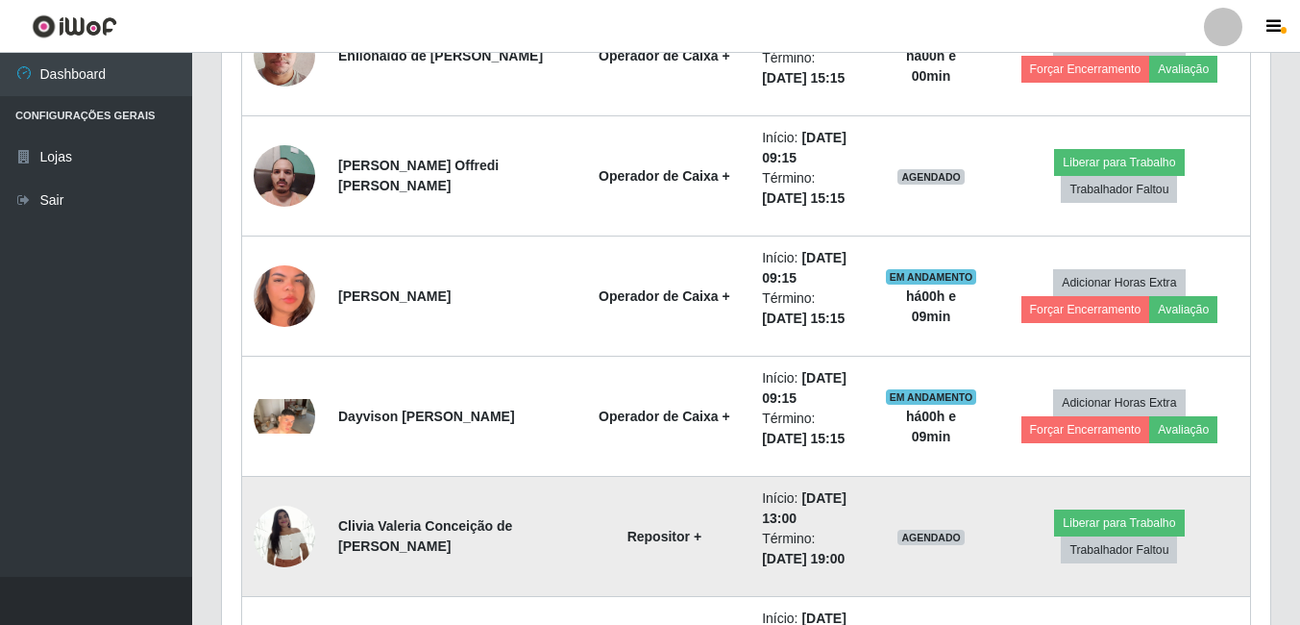
scroll to position [1654, 0]
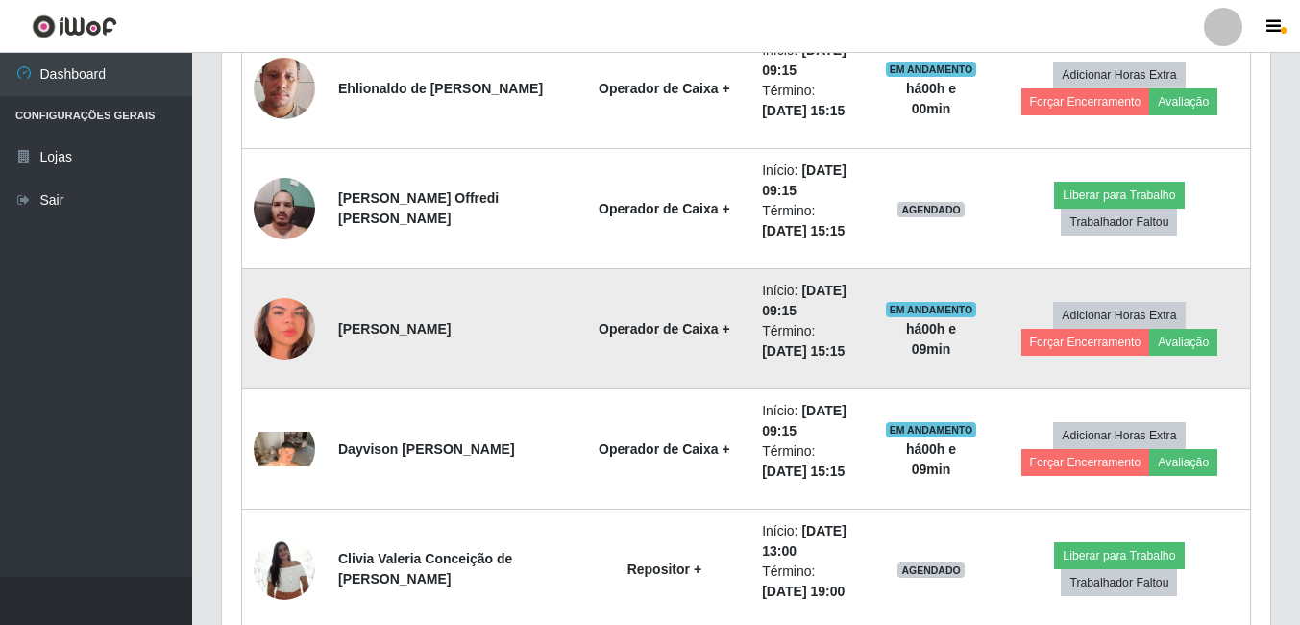
click at [262, 332] on img at bounding box center [284, 329] width 61 height 134
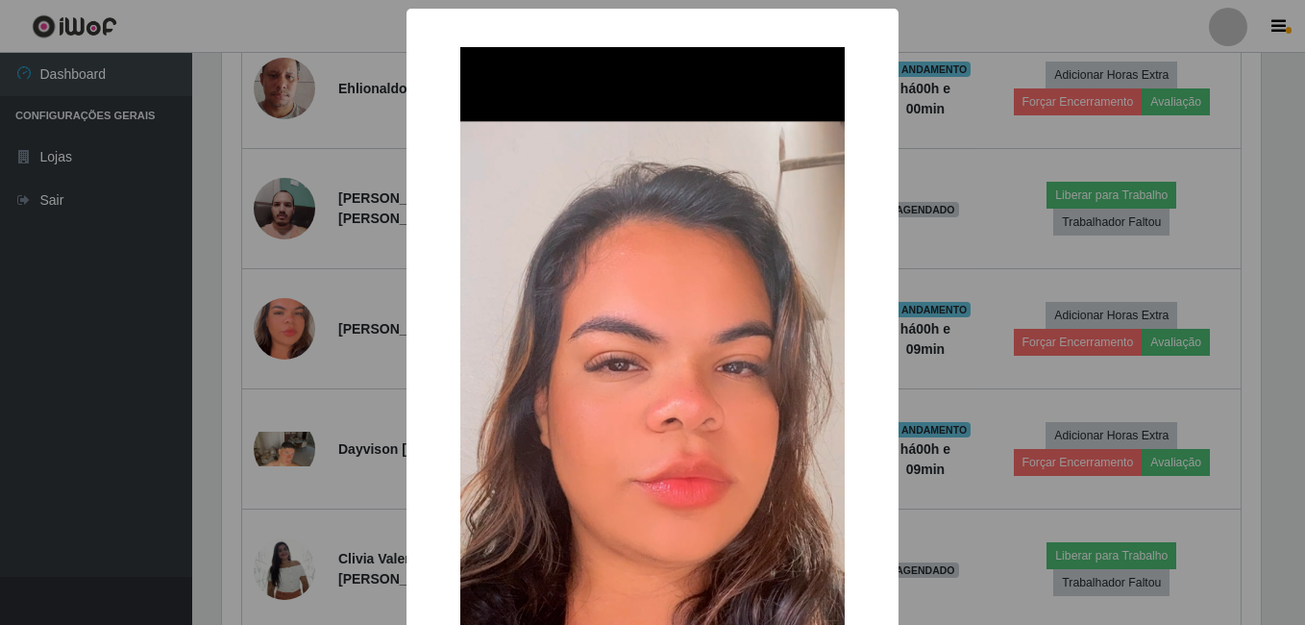
click at [327, 297] on div "× OK Cancel" at bounding box center [652, 312] width 1305 height 625
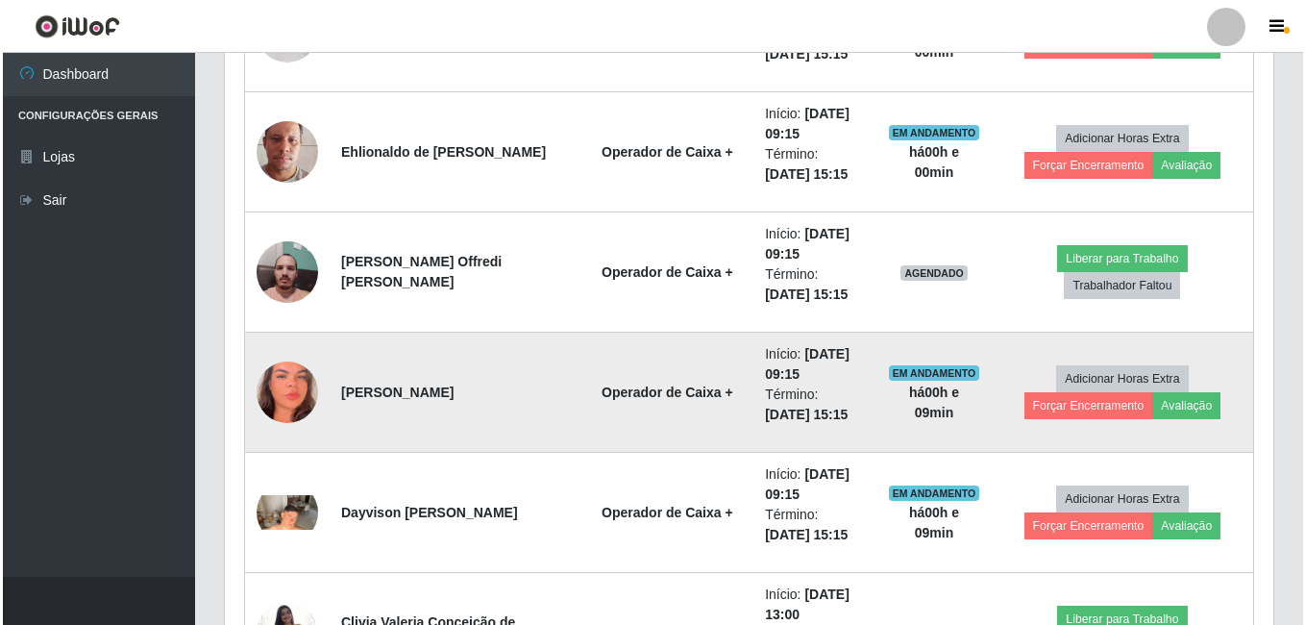
scroll to position [1558, 0]
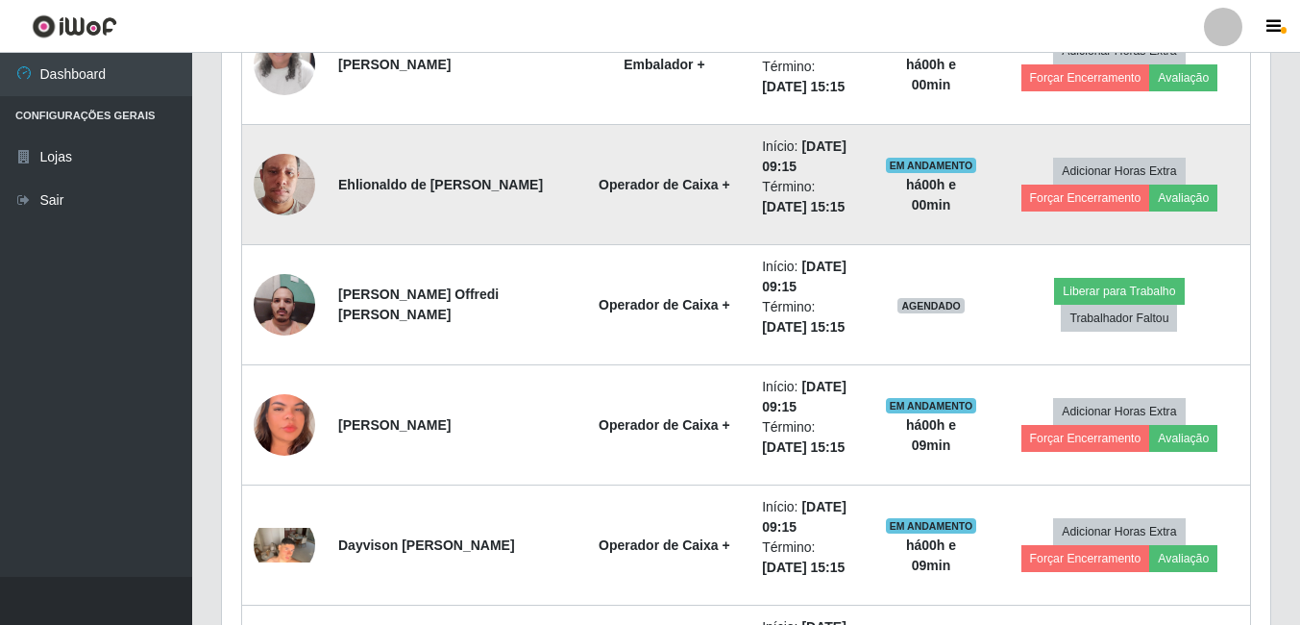
click at [298, 198] on img at bounding box center [284, 185] width 61 height 110
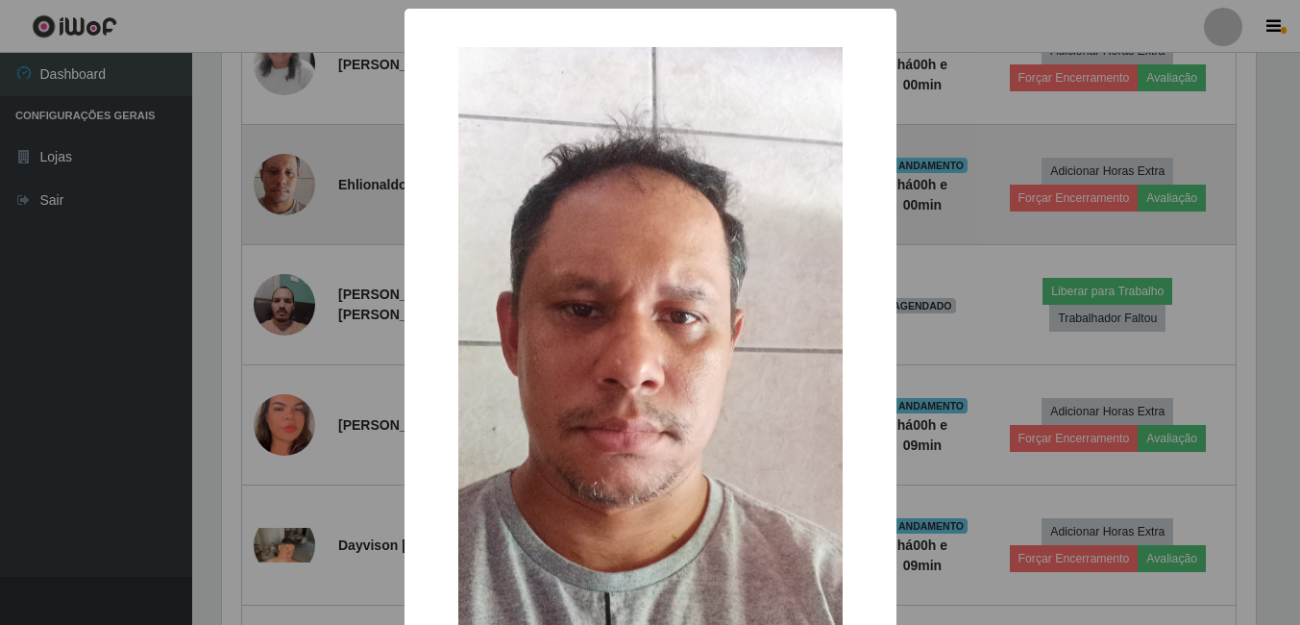
scroll to position [399, 1039]
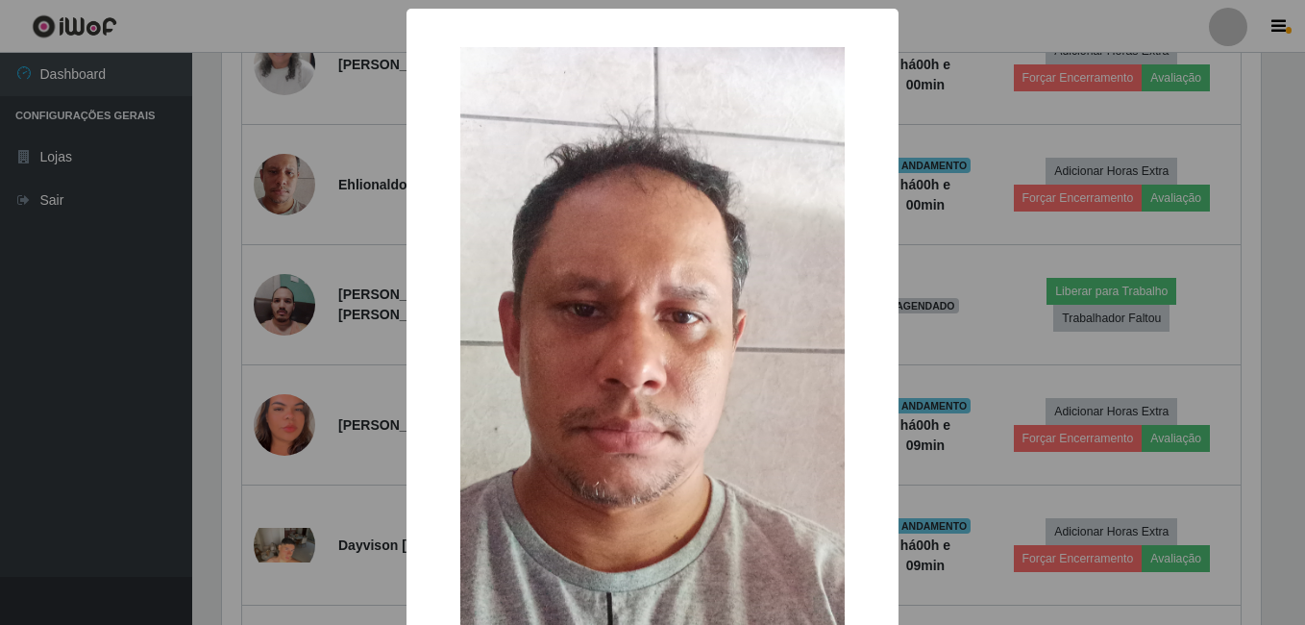
click at [318, 185] on div "× OK Cancel" at bounding box center [652, 312] width 1305 height 625
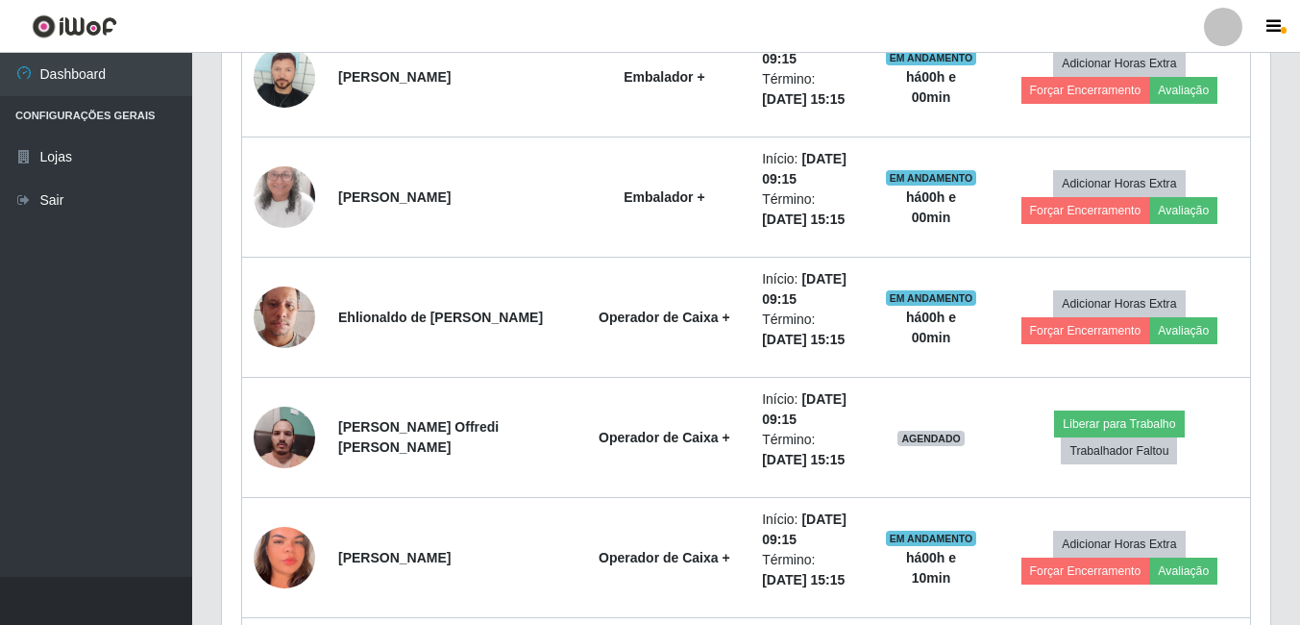
scroll to position [1462, 0]
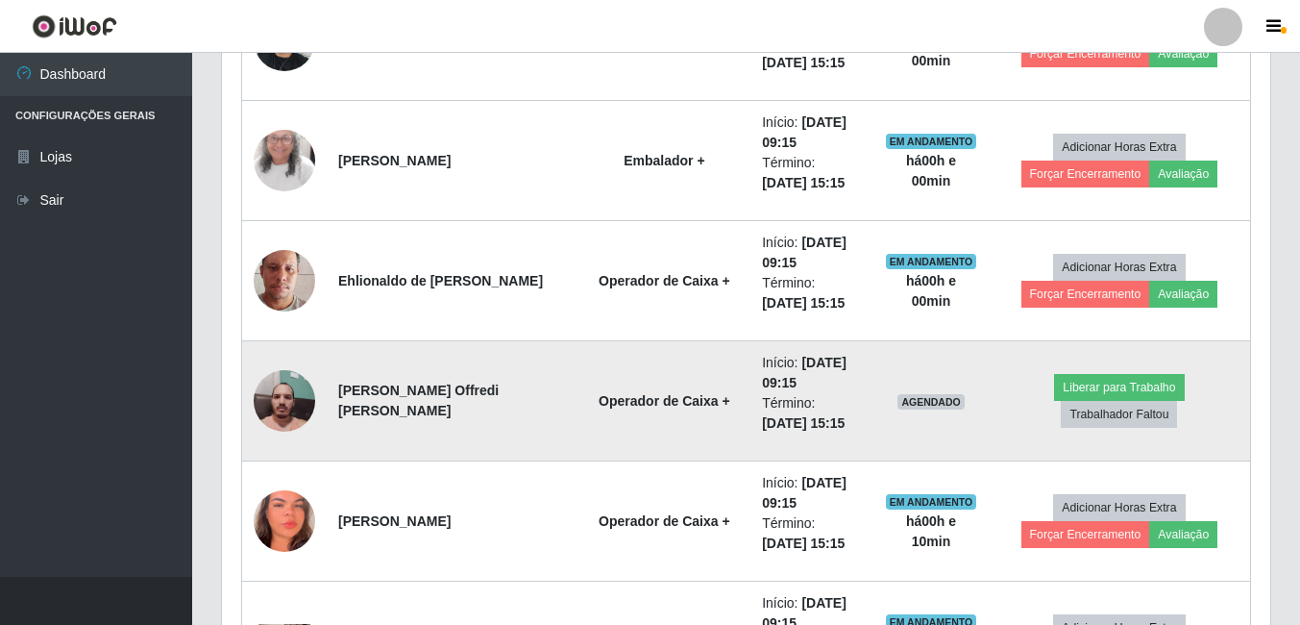
click at [993, 391] on td "Liberar para Trabalho Trabalhador Faltou" at bounding box center [1120, 401] width 262 height 120
click at [1054, 387] on button "Liberar para Trabalho" at bounding box center [1119, 387] width 130 height 27
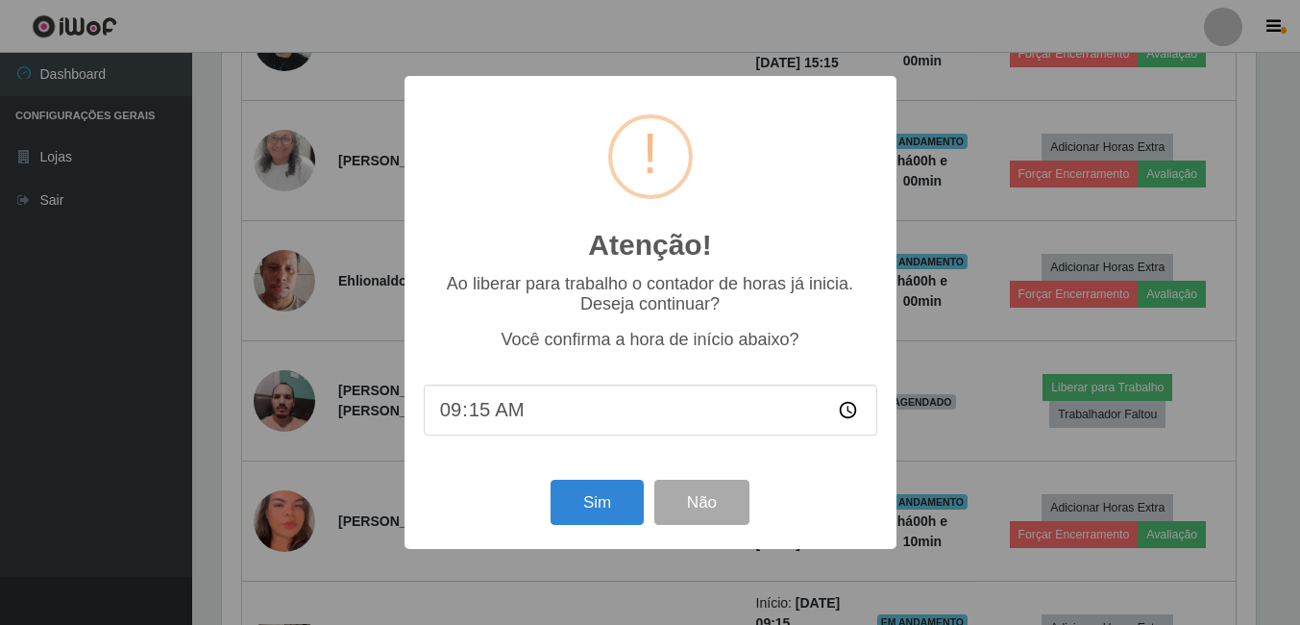
scroll to position [399, 1039]
click at [630, 508] on button "Sim" at bounding box center [598, 501] width 93 height 45
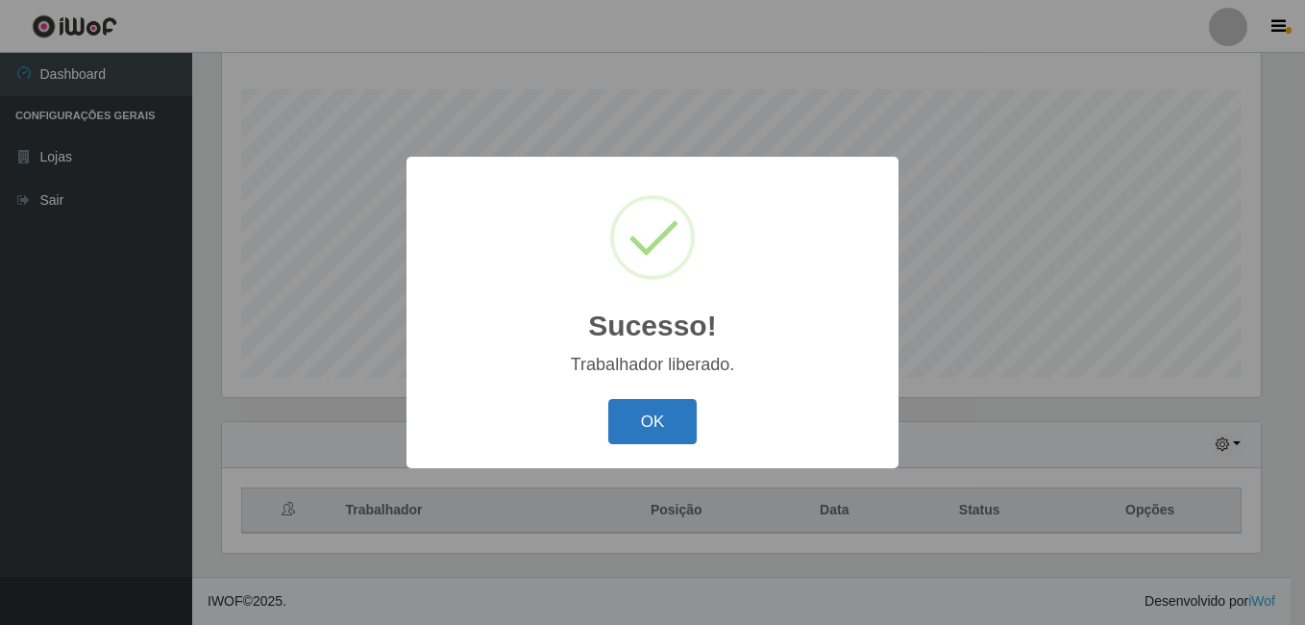
click at [638, 414] on button "OK" at bounding box center [652, 421] width 89 height 45
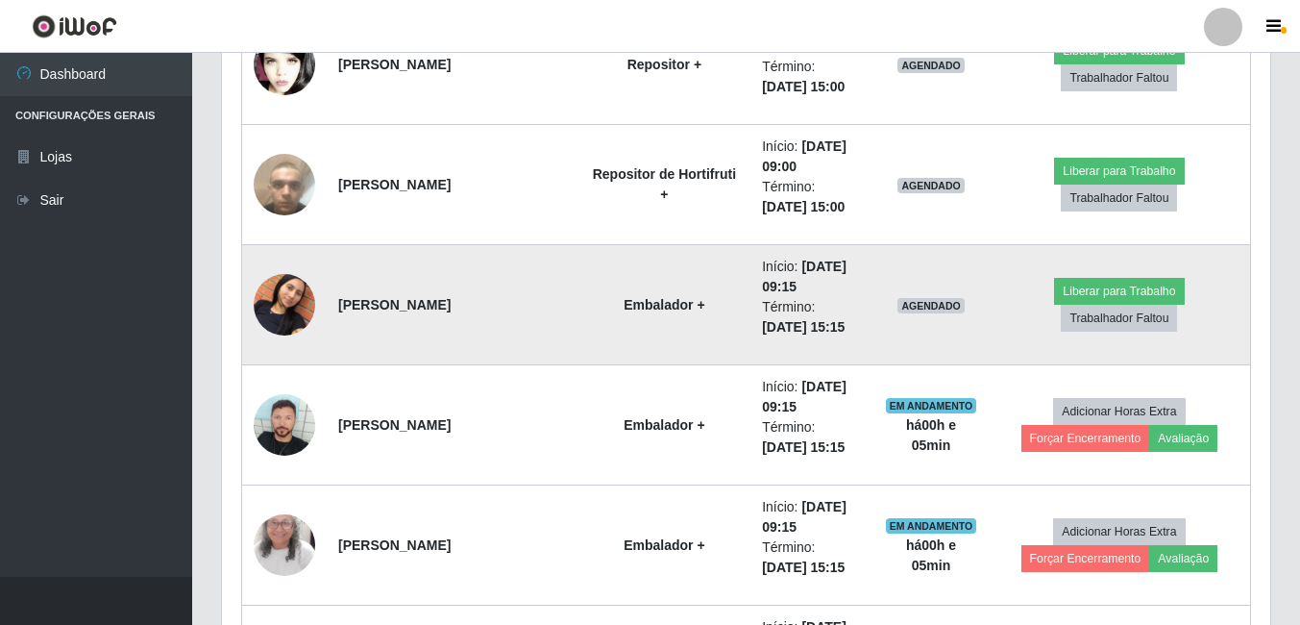
scroll to position [1270, 0]
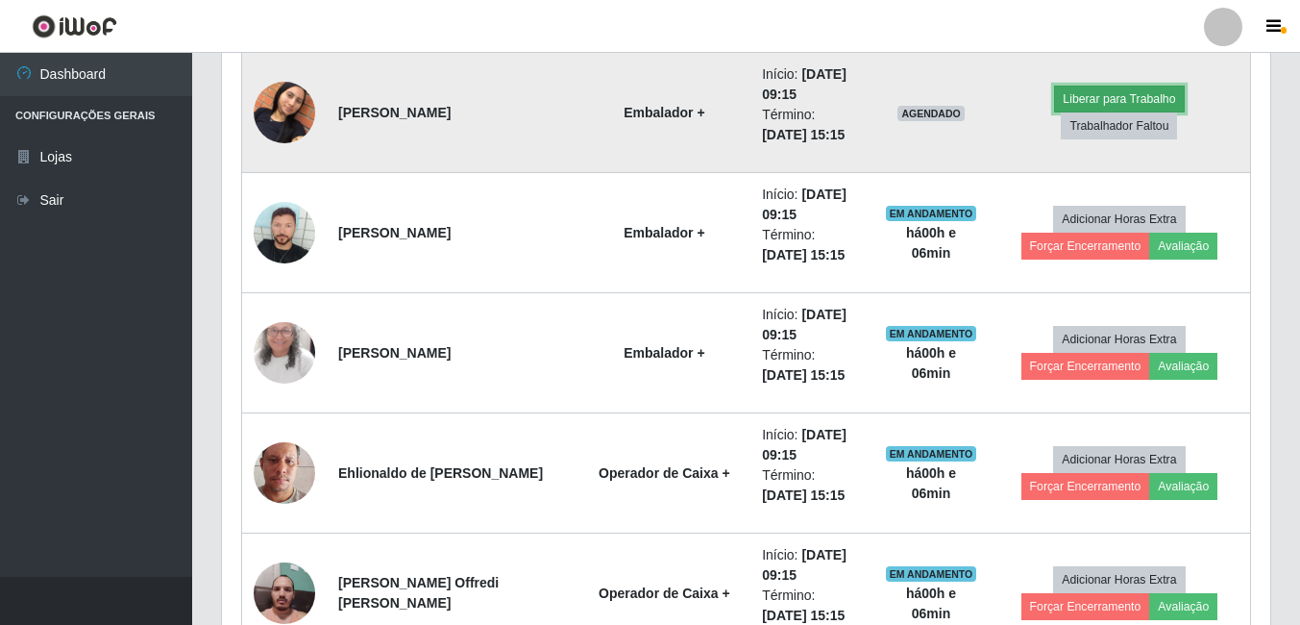
click at [1054, 112] on button "Liberar para Trabalho" at bounding box center [1119, 99] width 130 height 27
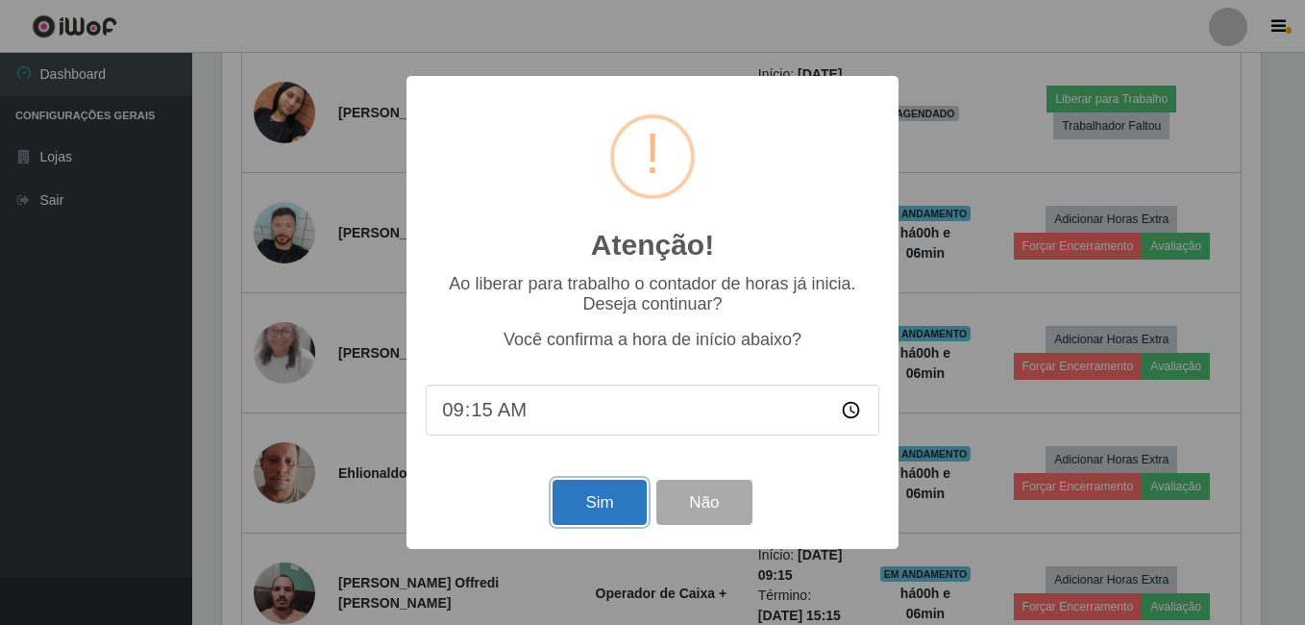
click at [578, 494] on button "Sim" at bounding box center [598, 501] width 93 height 45
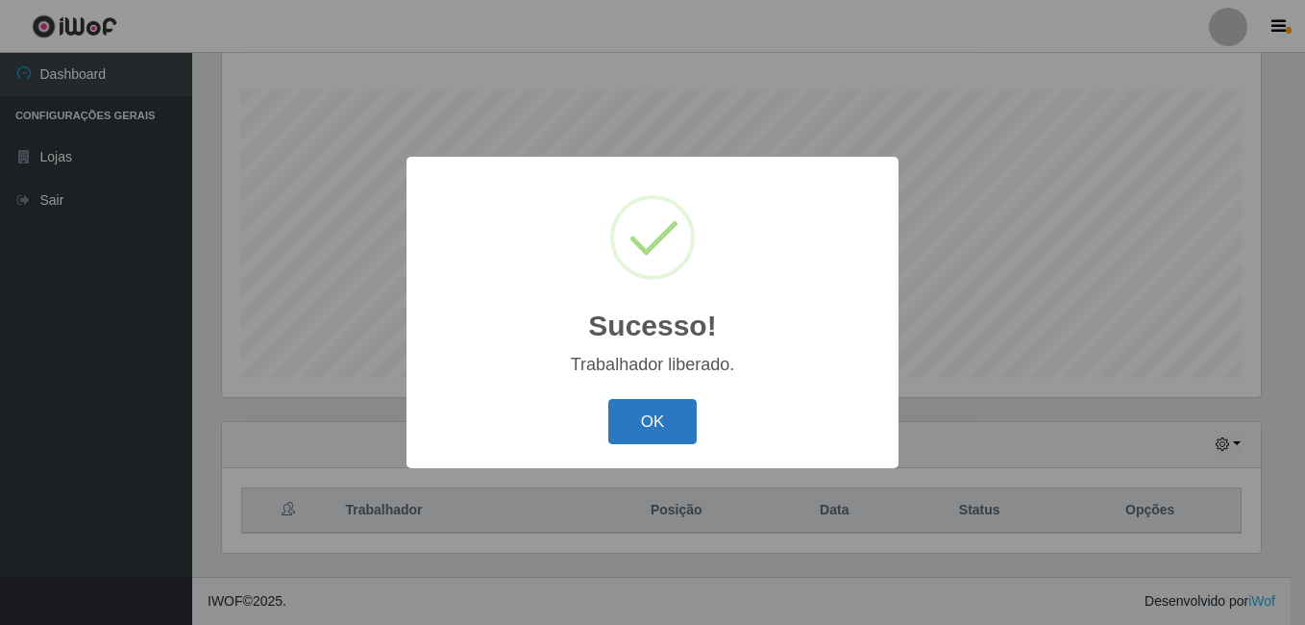
click at [634, 424] on button "OK" at bounding box center [652, 421] width 89 height 45
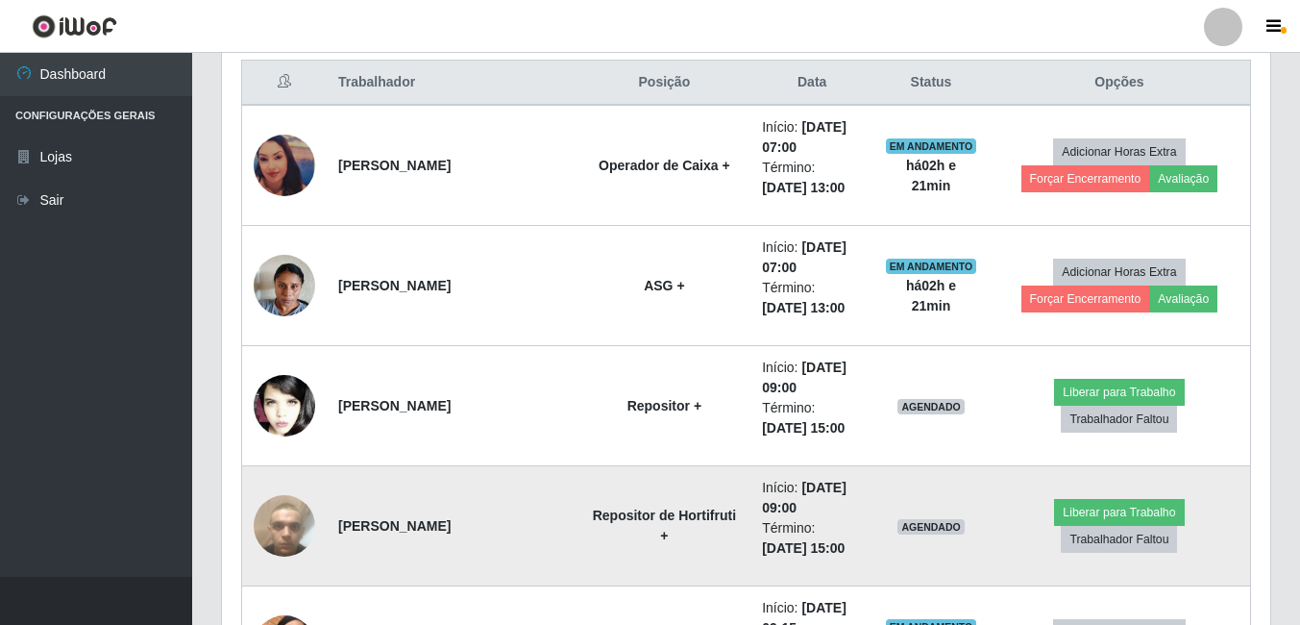
scroll to position [790, 0]
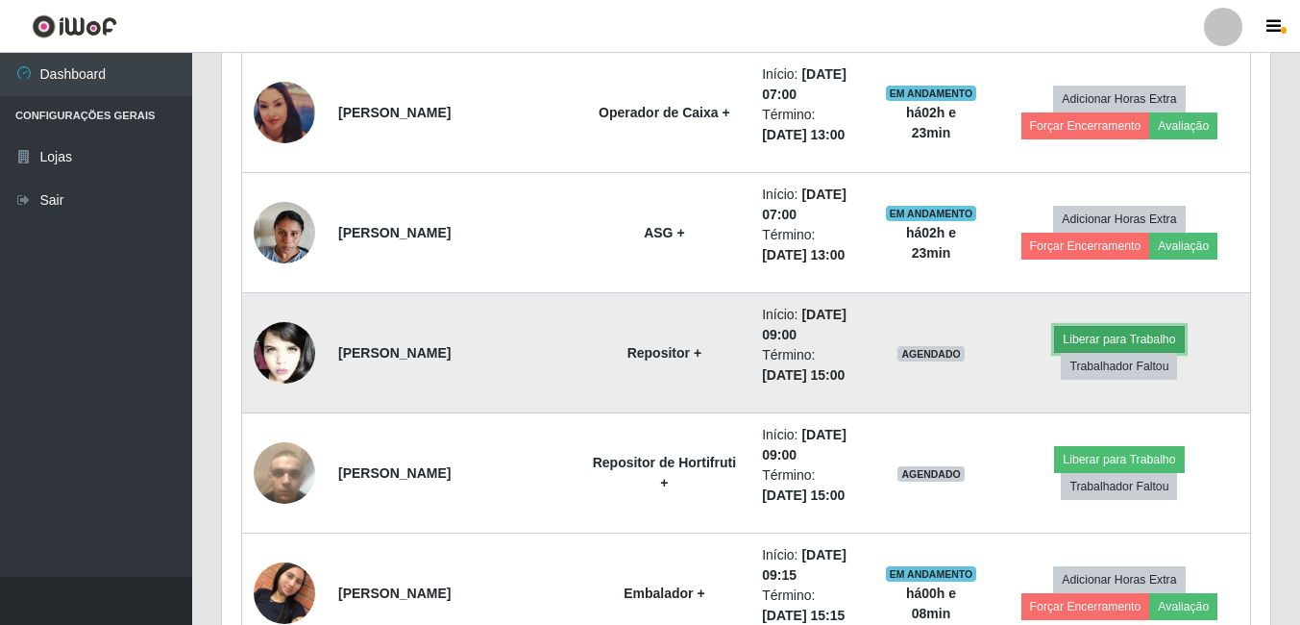
click at [1054, 350] on button "Liberar para Trabalho" at bounding box center [1119, 339] width 130 height 27
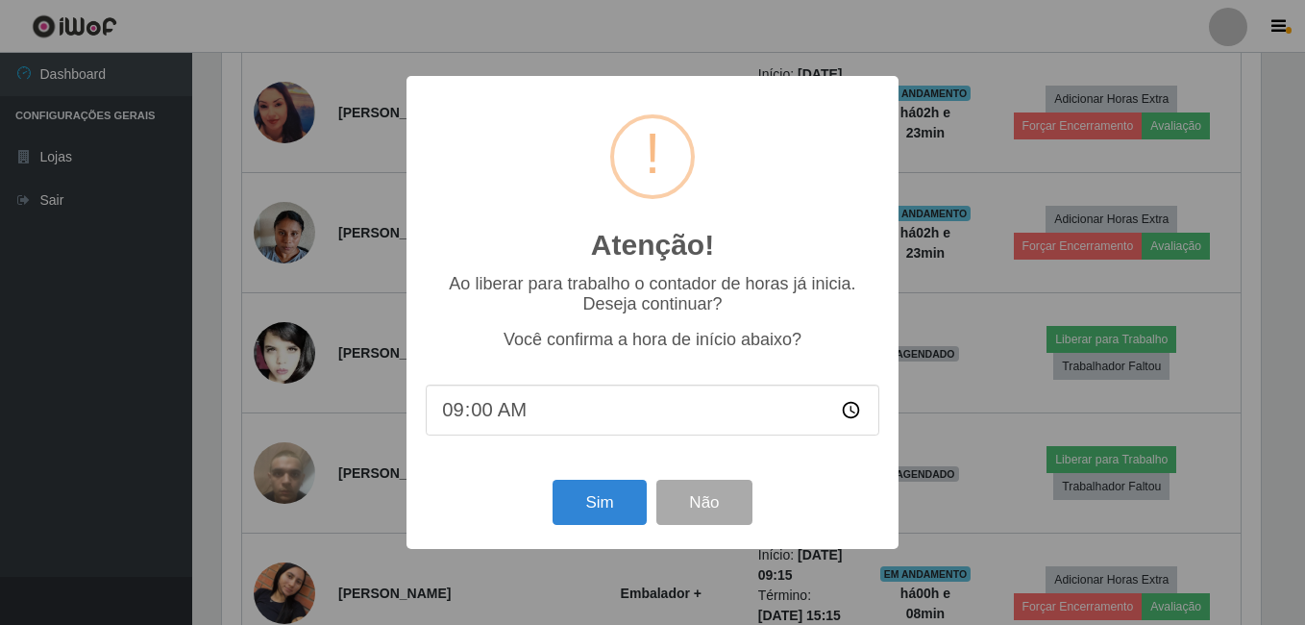
click at [472, 413] on input "09:00" at bounding box center [652, 409] width 453 height 51
type input "09:15"
click at [608, 521] on button "Sim" at bounding box center [598, 501] width 93 height 45
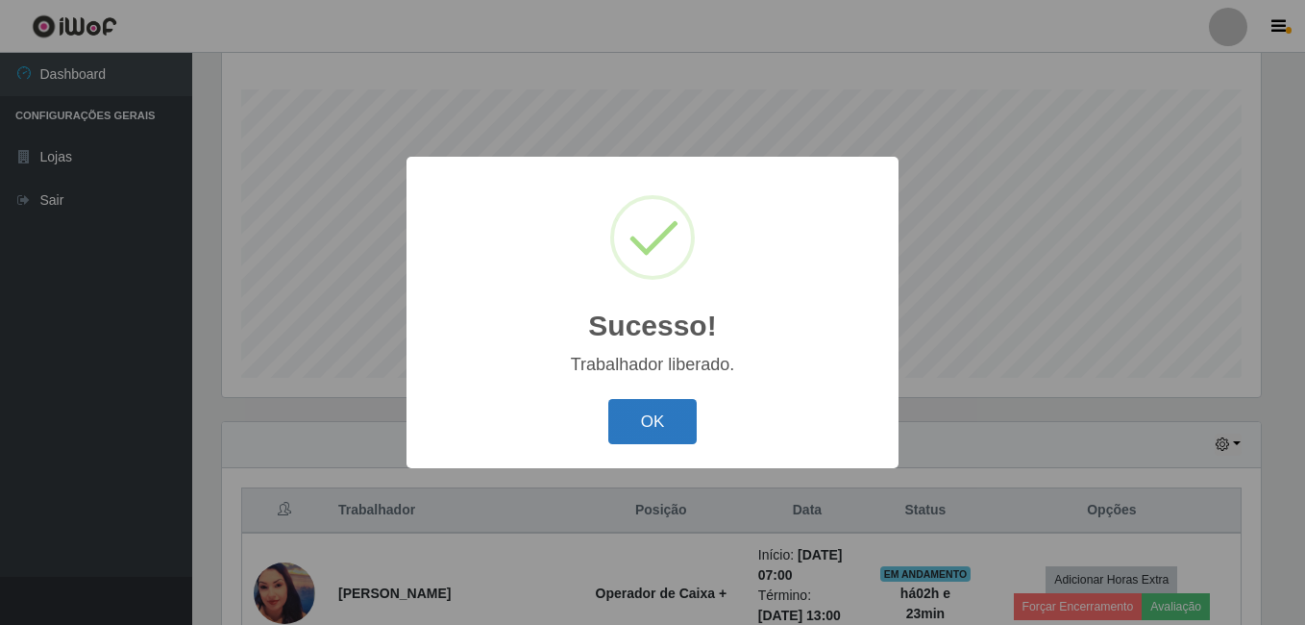
click at [659, 418] on button "OK" at bounding box center [652, 421] width 89 height 45
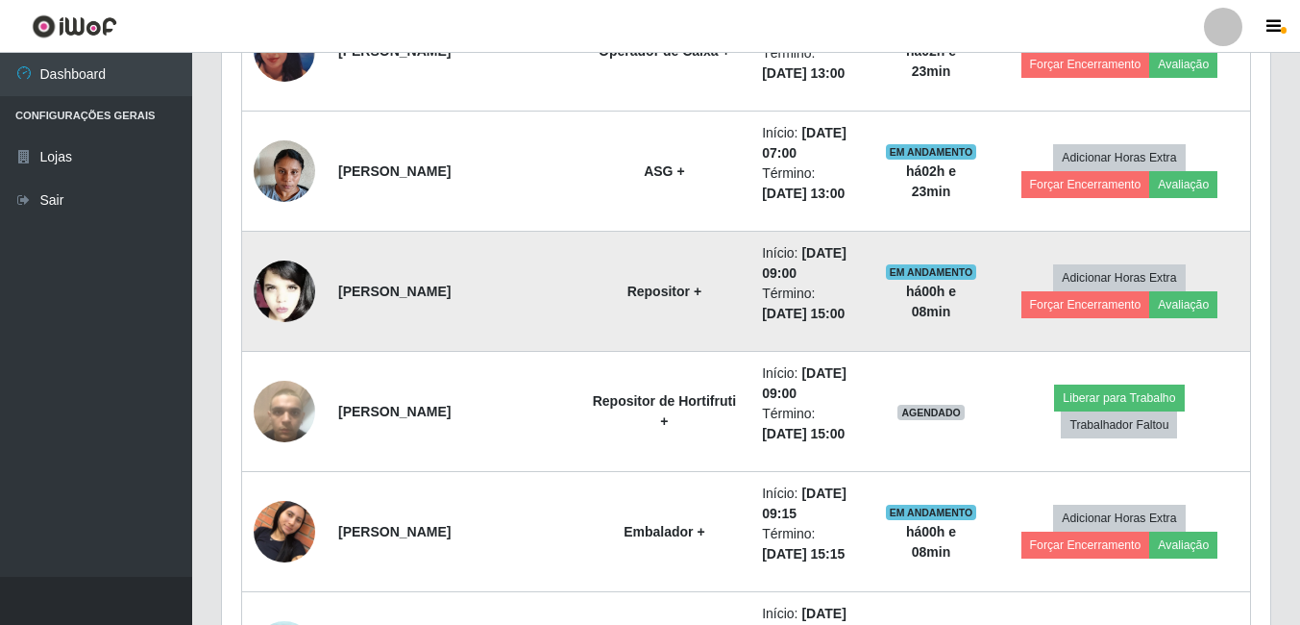
scroll to position [886, 0]
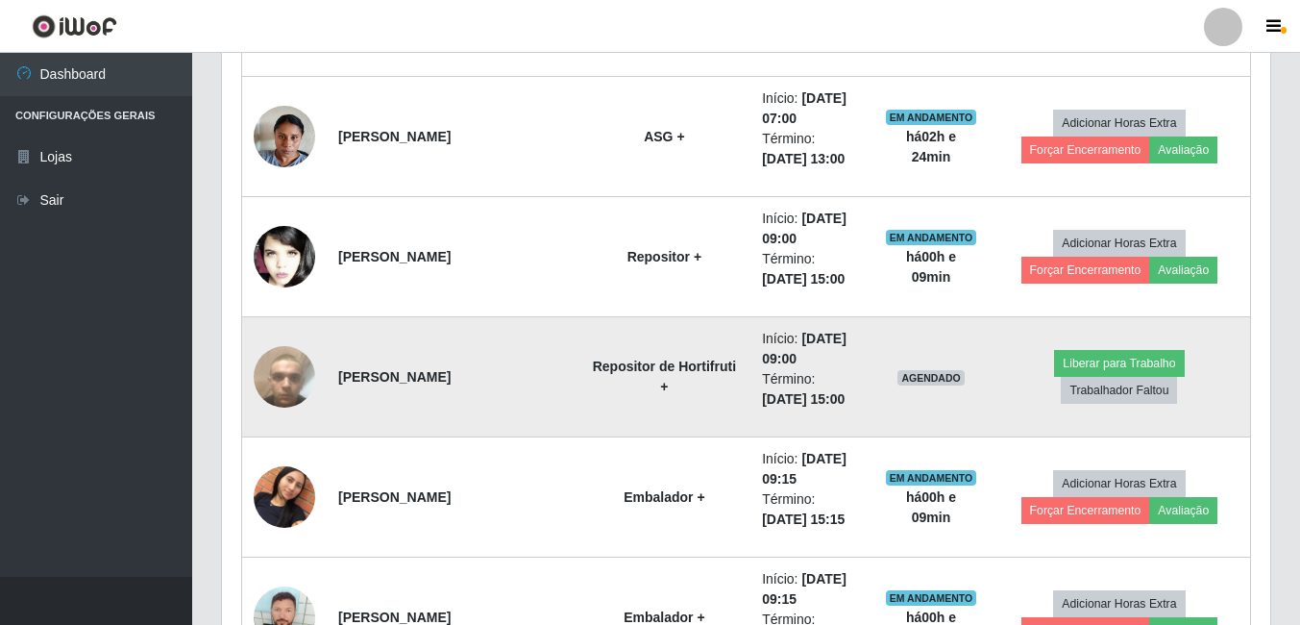
click at [290, 389] on img at bounding box center [284, 377] width 61 height 110
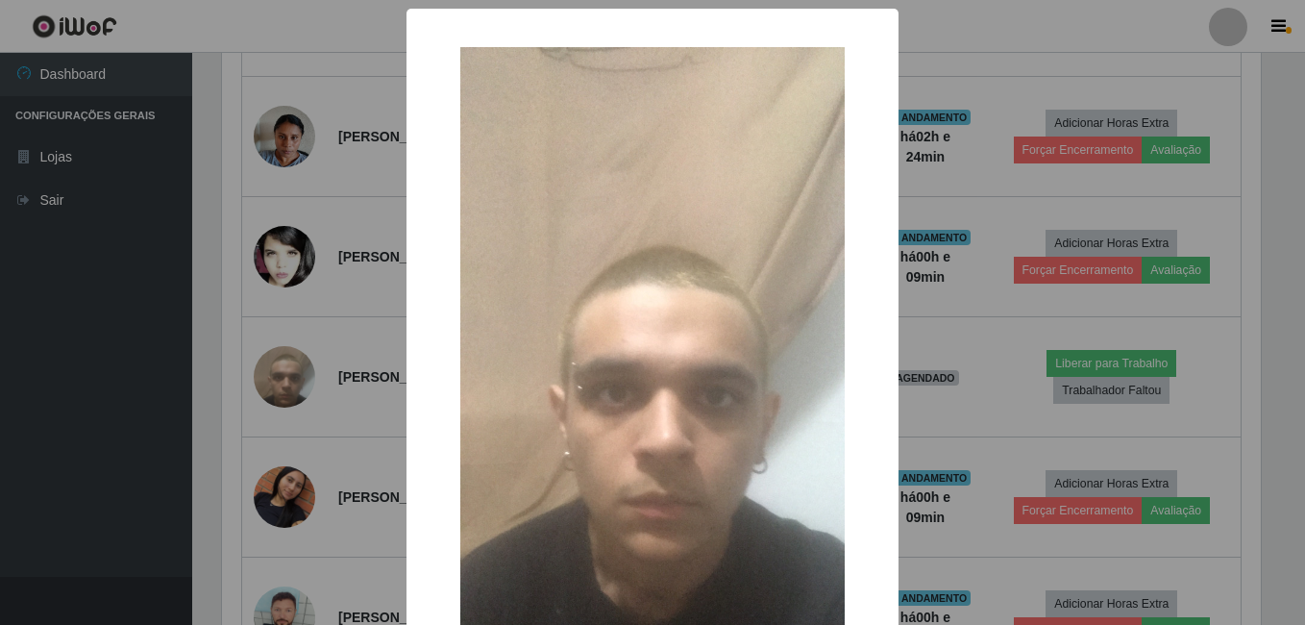
click at [291, 387] on div "× OK Cancel" at bounding box center [652, 312] width 1305 height 625
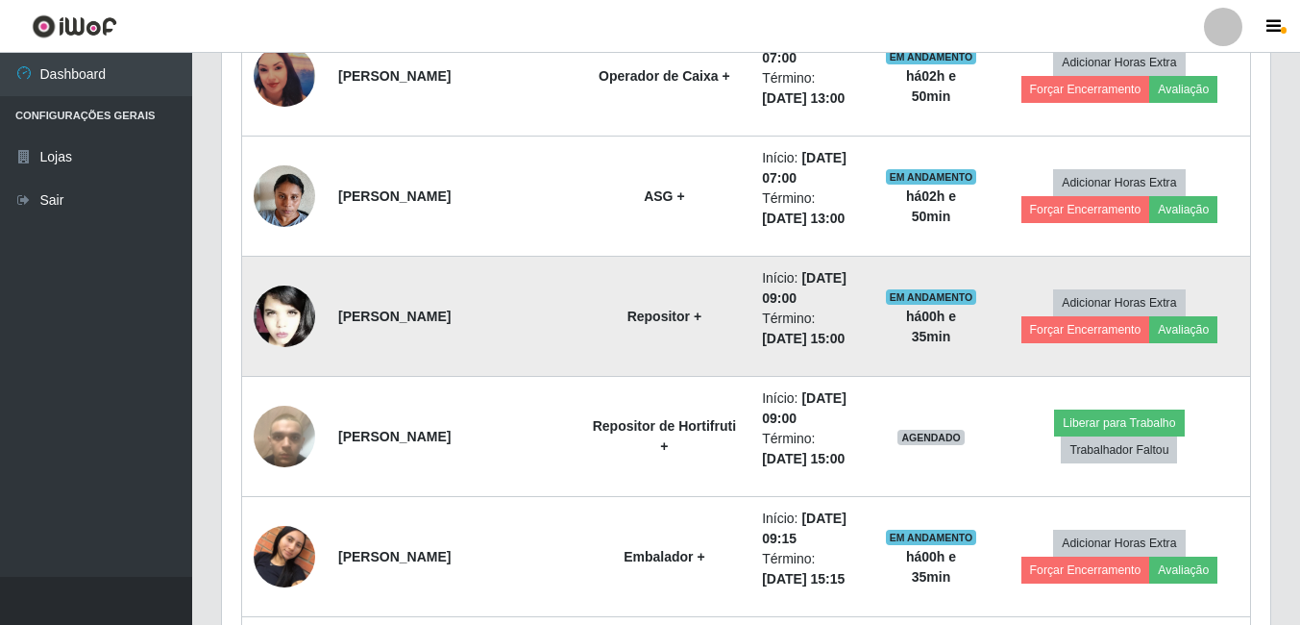
scroll to position [828, 0]
